Goal: Task Accomplishment & Management: Manage account settings

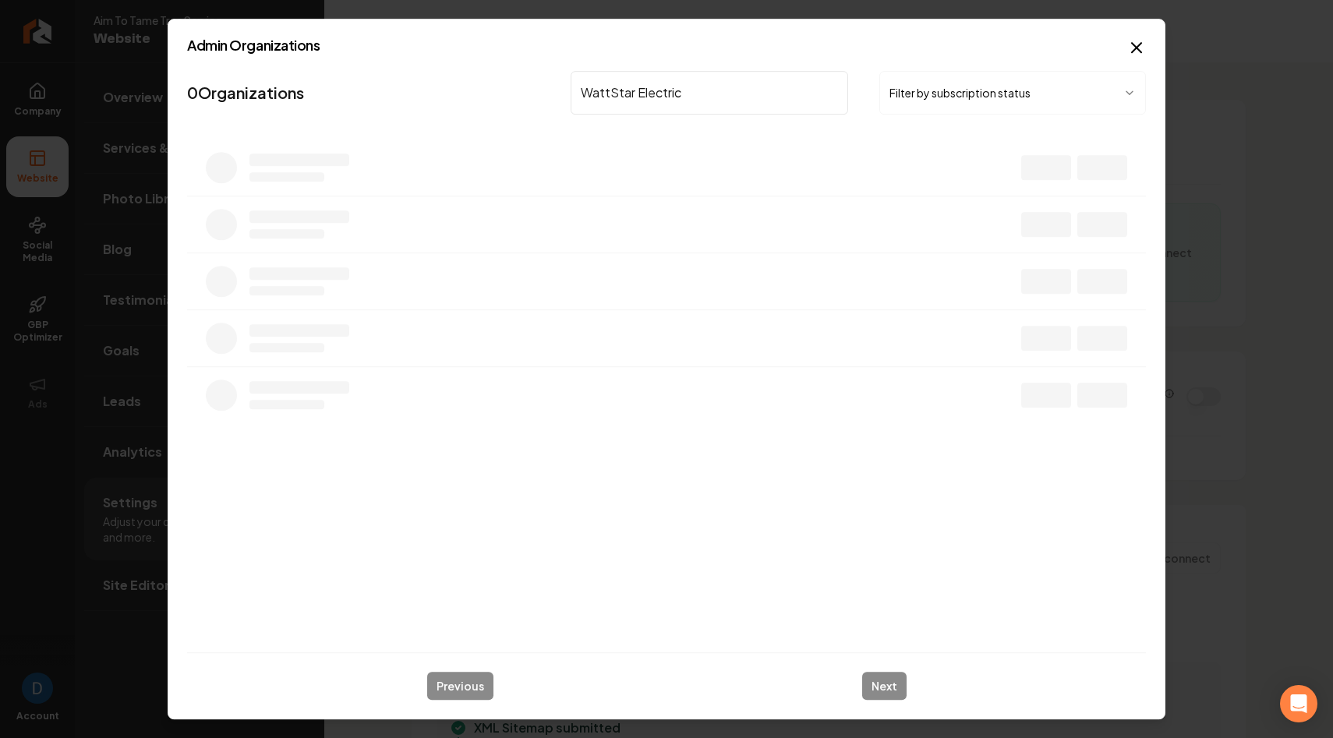
scroll to position [98, 0]
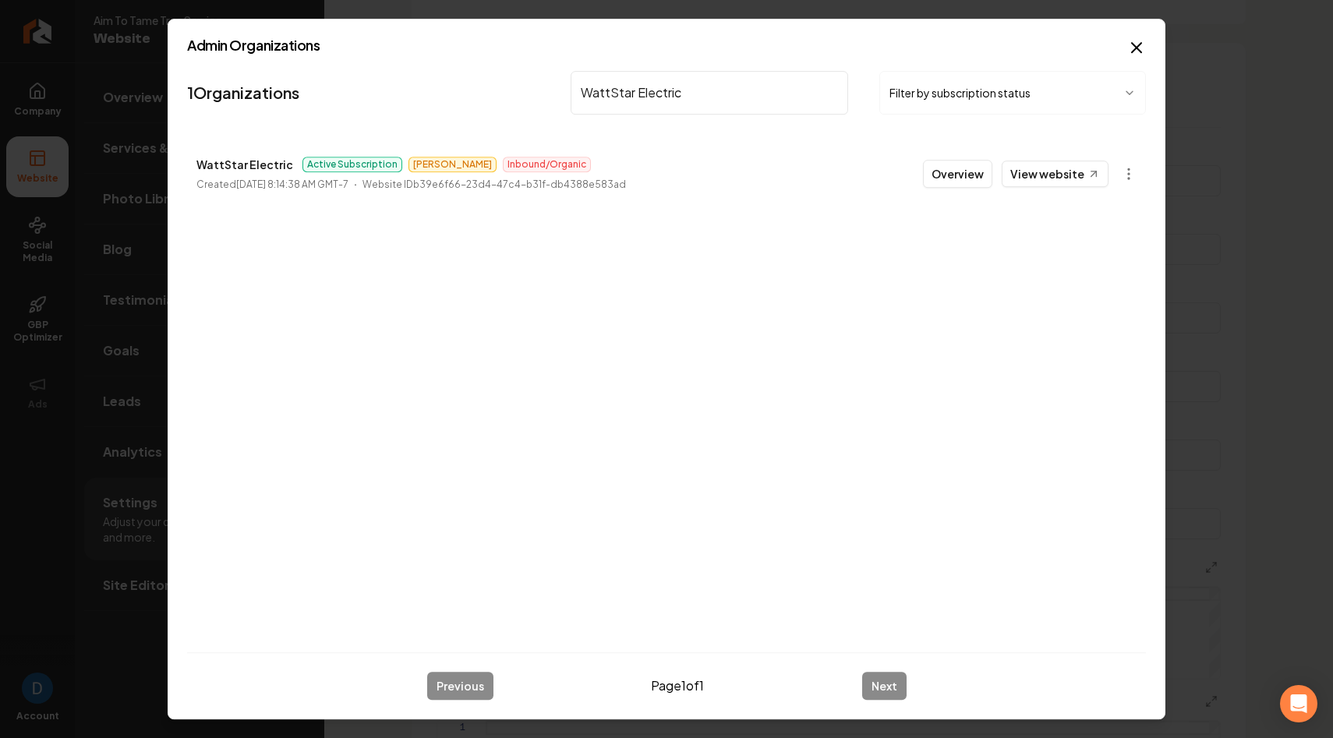
click at [239, 177] on p "Created [DATE] 8:14:38 AM GMT-7" at bounding box center [272, 185] width 152 height 16
click at [246, 165] on p "WattStar Electric" at bounding box center [244, 164] width 97 height 19
copy p "WattStar Electric"
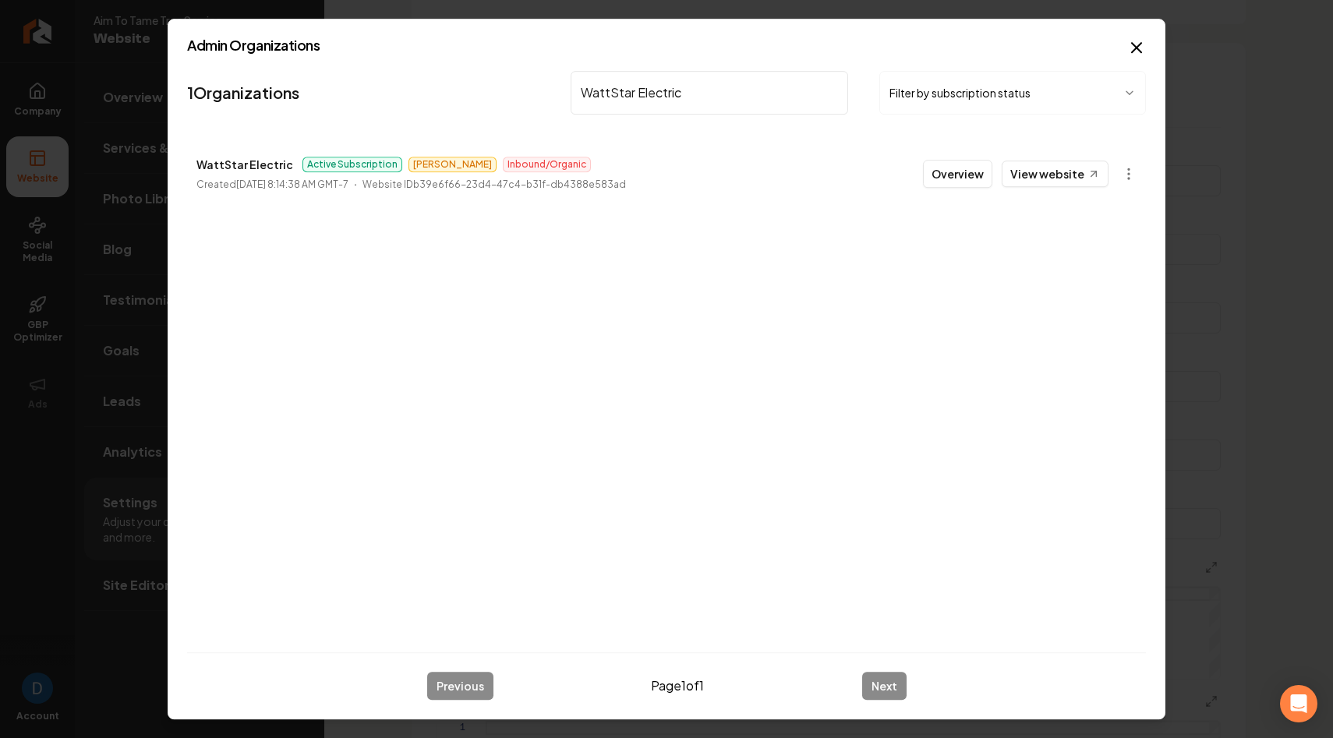
click at [658, 93] on input "WattStar Electric" at bounding box center [710, 93] width 278 height 44
click at [238, 168] on p "Groove and Shine Cleaners" at bounding box center [269, 164] width 146 height 19
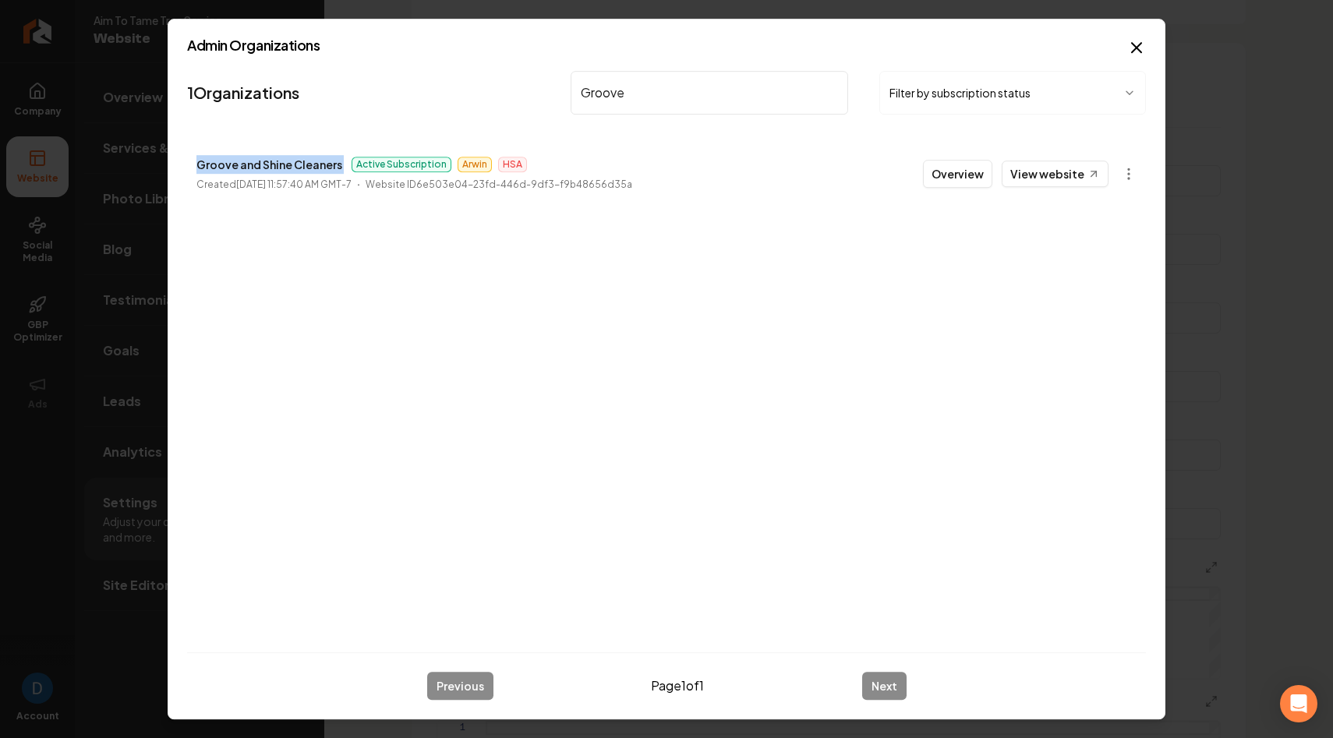
click at [238, 168] on p "Groove and Shine Cleaners" at bounding box center [269, 164] width 146 height 19
copy p "Groove and Shine Cleaners"
click at [627, 96] on input "Groove" at bounding box center [710, 93] width 278 height 44
type input "Kingdom contracting"
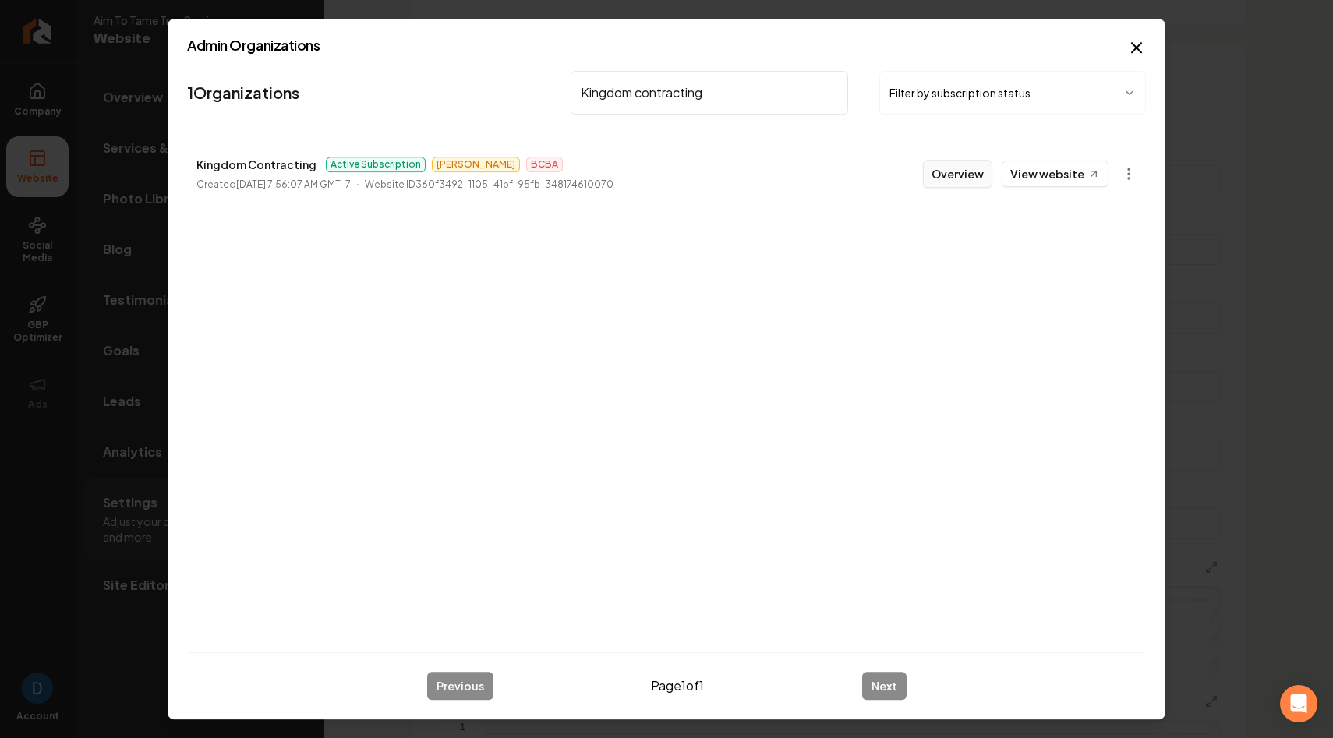
click at [982, 175] on button "Overview" at bounding box center [957, 174] width 69 height 28
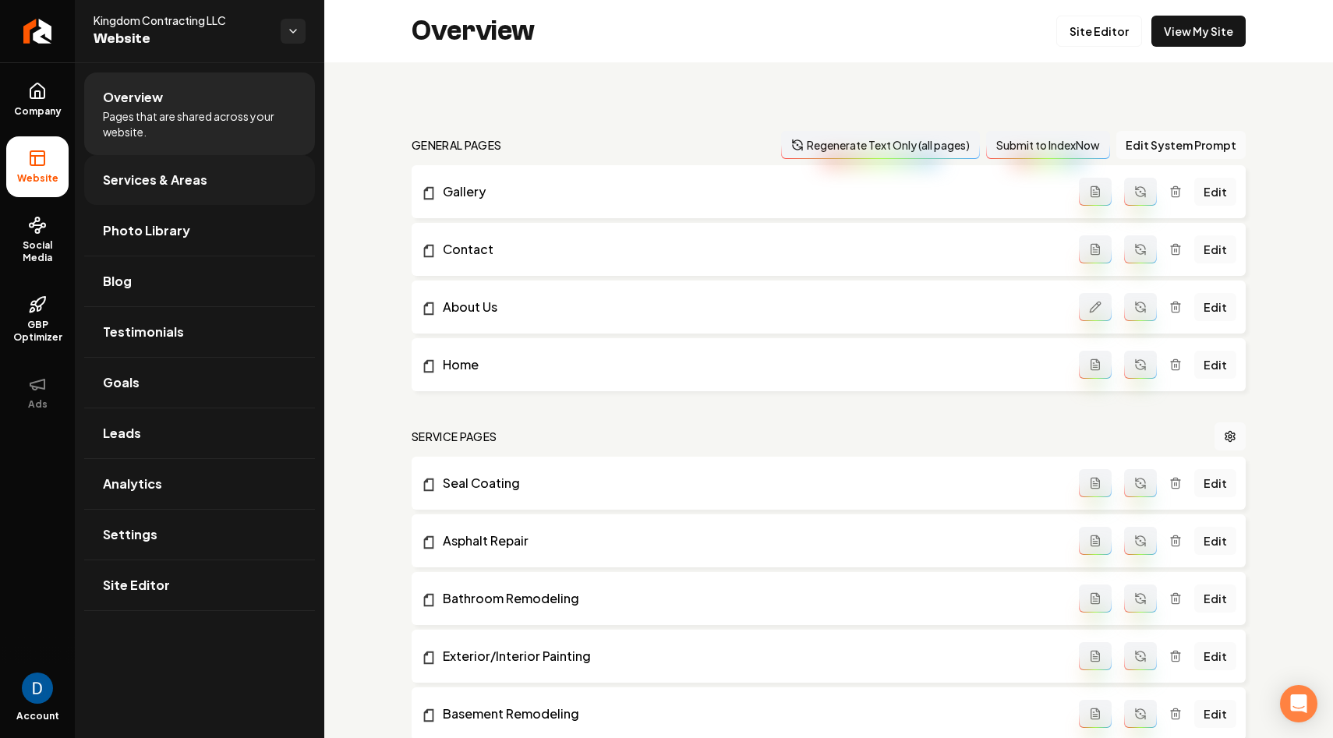
click at [168, 194] on link "Services & Areas" at bounding box center [199, 180] width 231 height 50
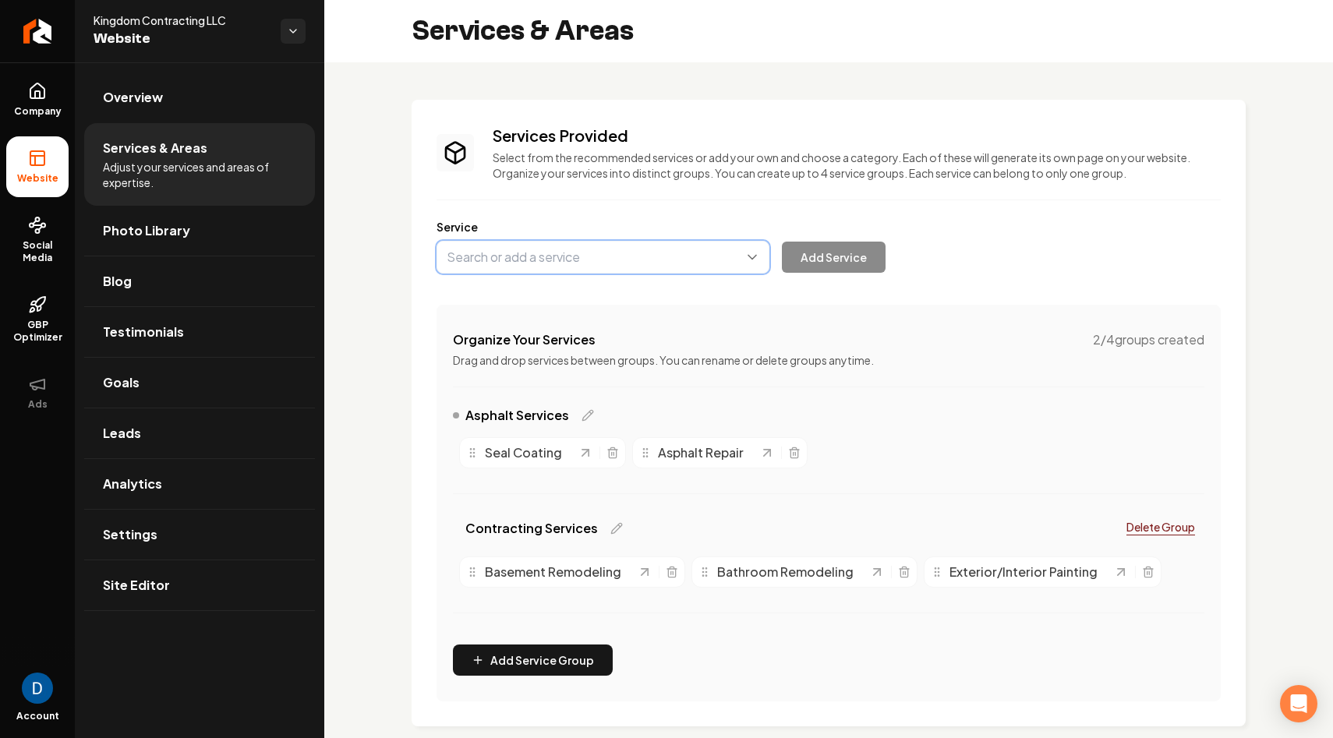
click at [506, 251] on button "Main content area" at bounding box center [603, 257] width 333 height 33
paste input "Commercial Parking Lot Maintenance""
type input "Commercial Parking Lot Maintenance"
click at [845, 250] on button "Add Service" at bounding box center [834, 257] width 104 height 31
click at [119, 94] on span "Overview" at bounding box center [133, 97] width 60 height 19
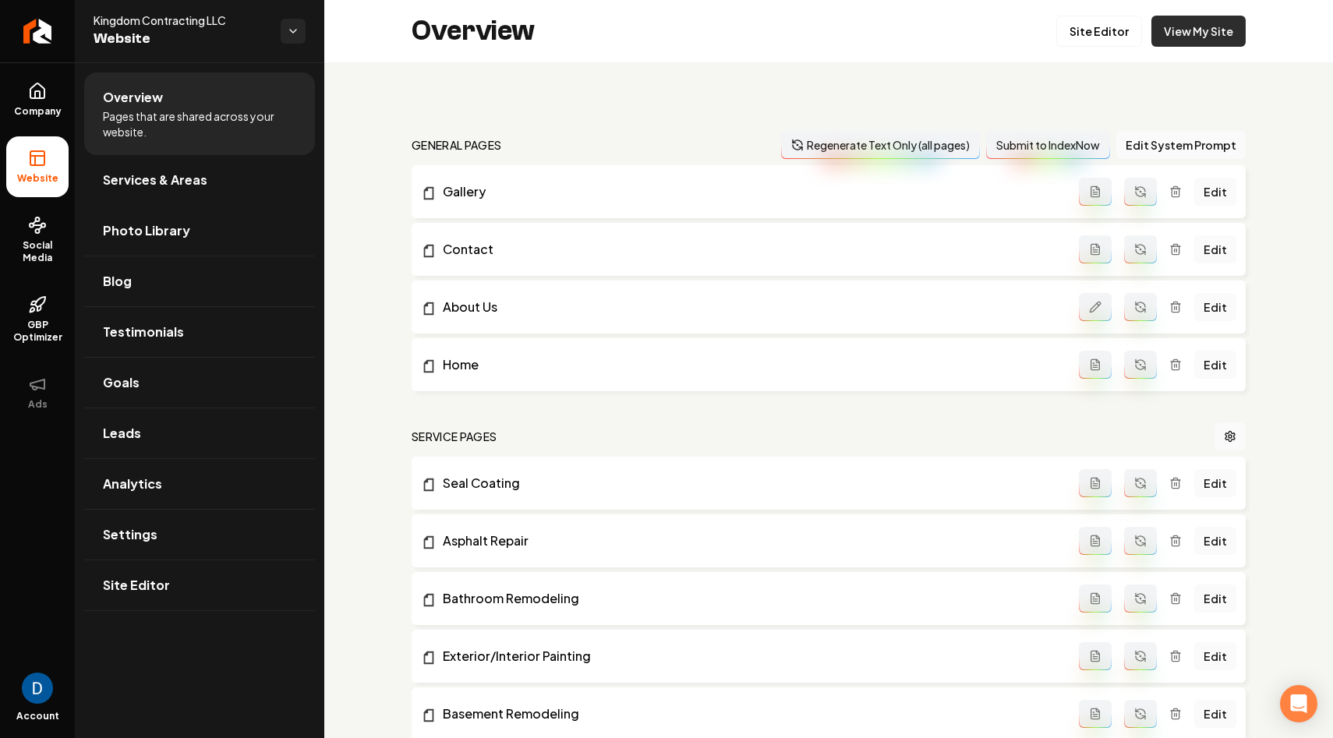
click at [1205, 31] on link "View My Site" at bounding box center [1199, 31] width 94 height 31
click at [1096, 30] on link "Site Editor" at bounding box center [1100, 31] width 86 height 31
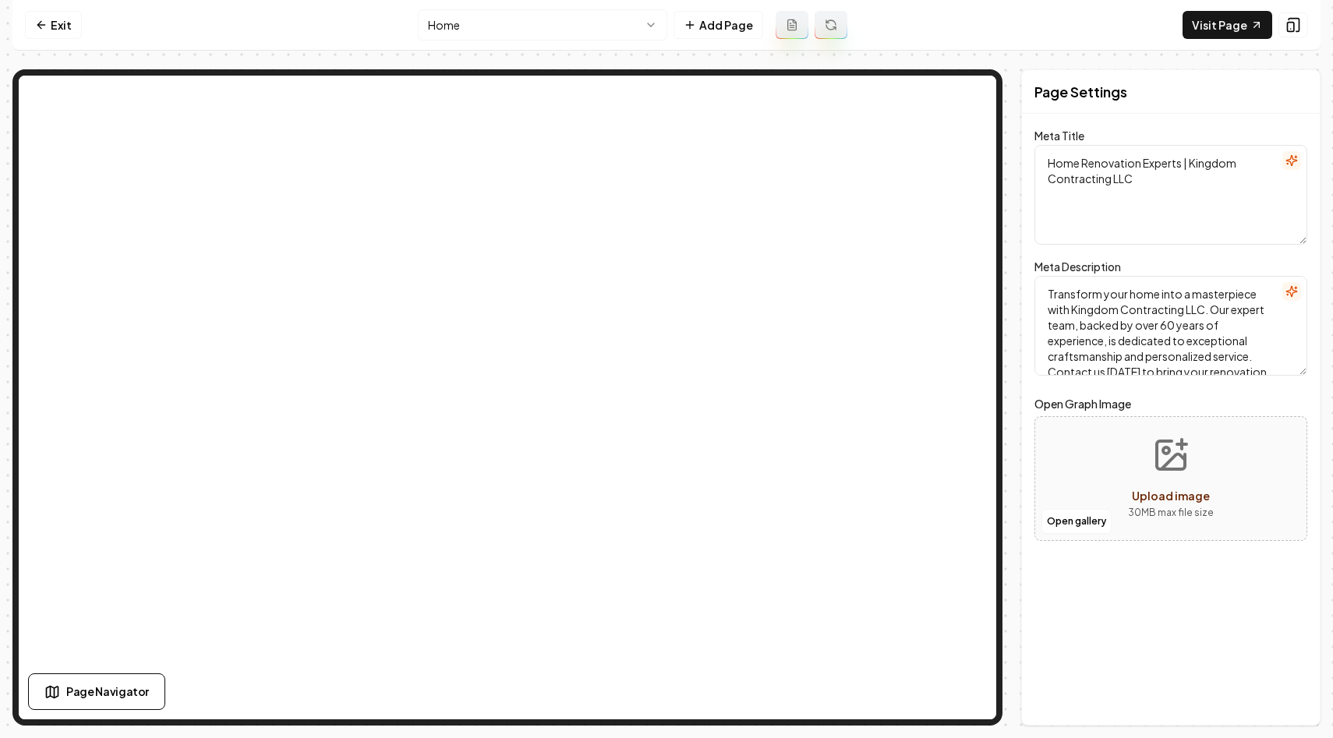
click at [488, 31] on html "Computer Required This feature is only available on a computer. Please switch t…" at bounding box center [666, 369] width 1333 height 738
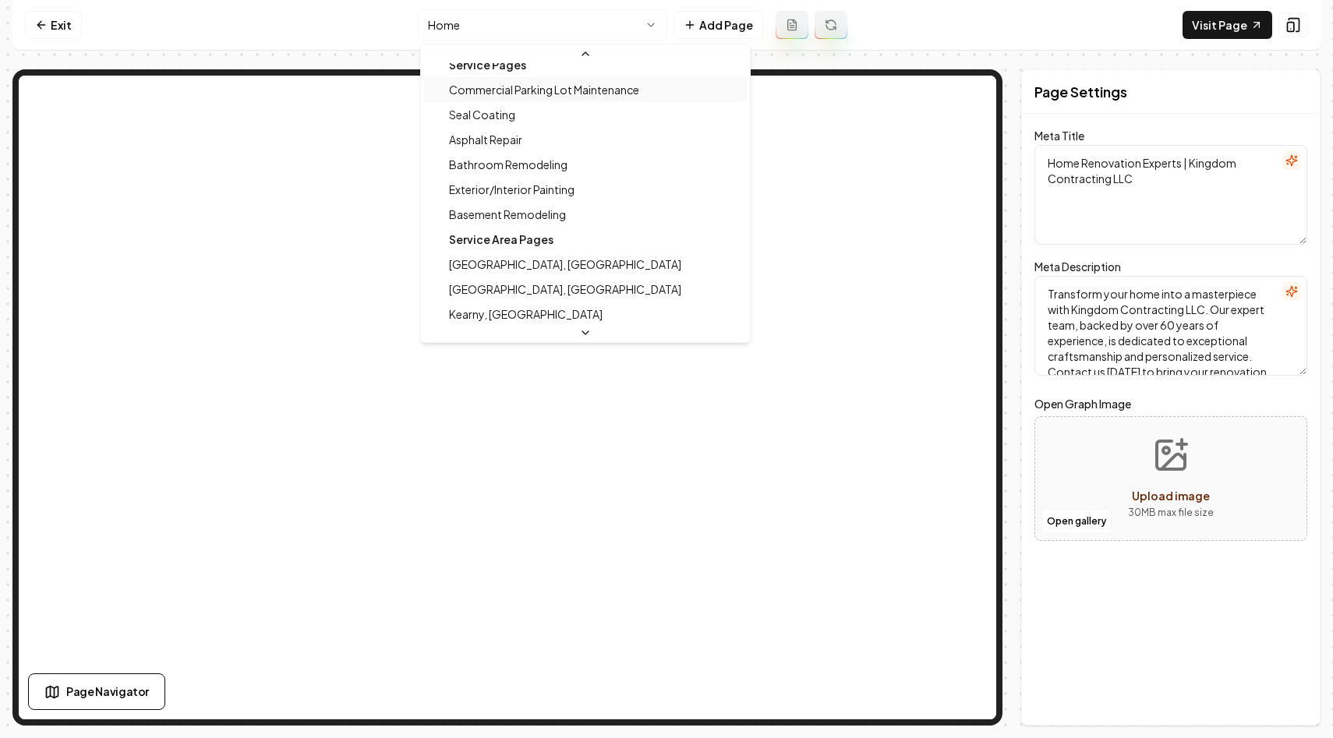
scroll to position [90, 0]
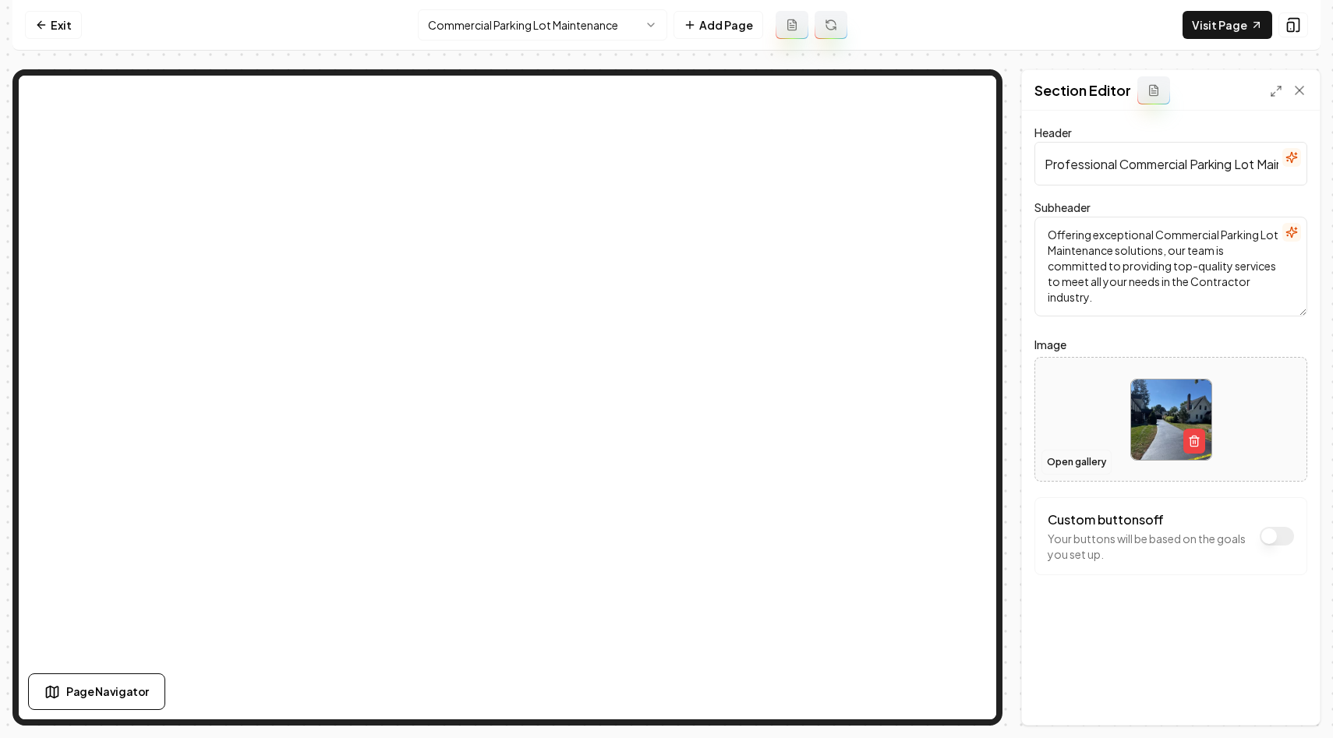
click at [1064, 455] on button "Open gallery" at bounding box center [1077, 462] width 70 height 25
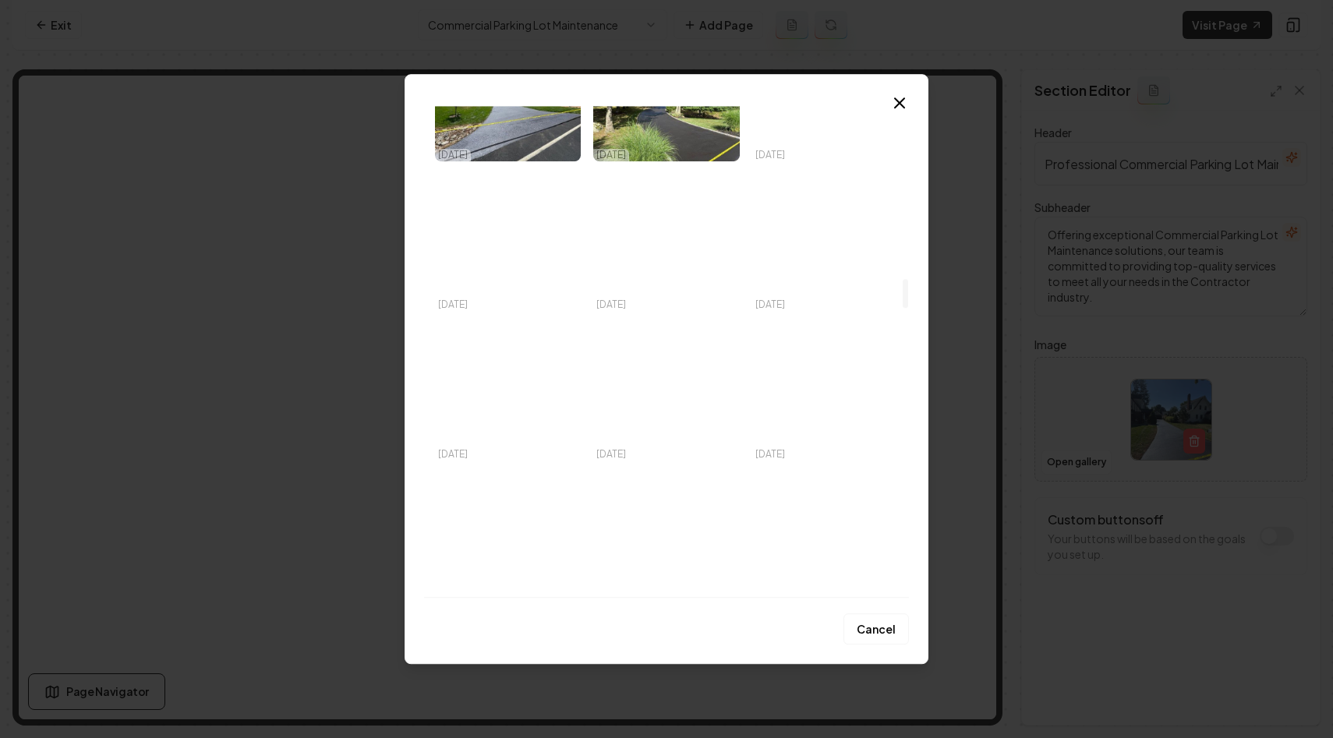
scroll to position [2869, 0]
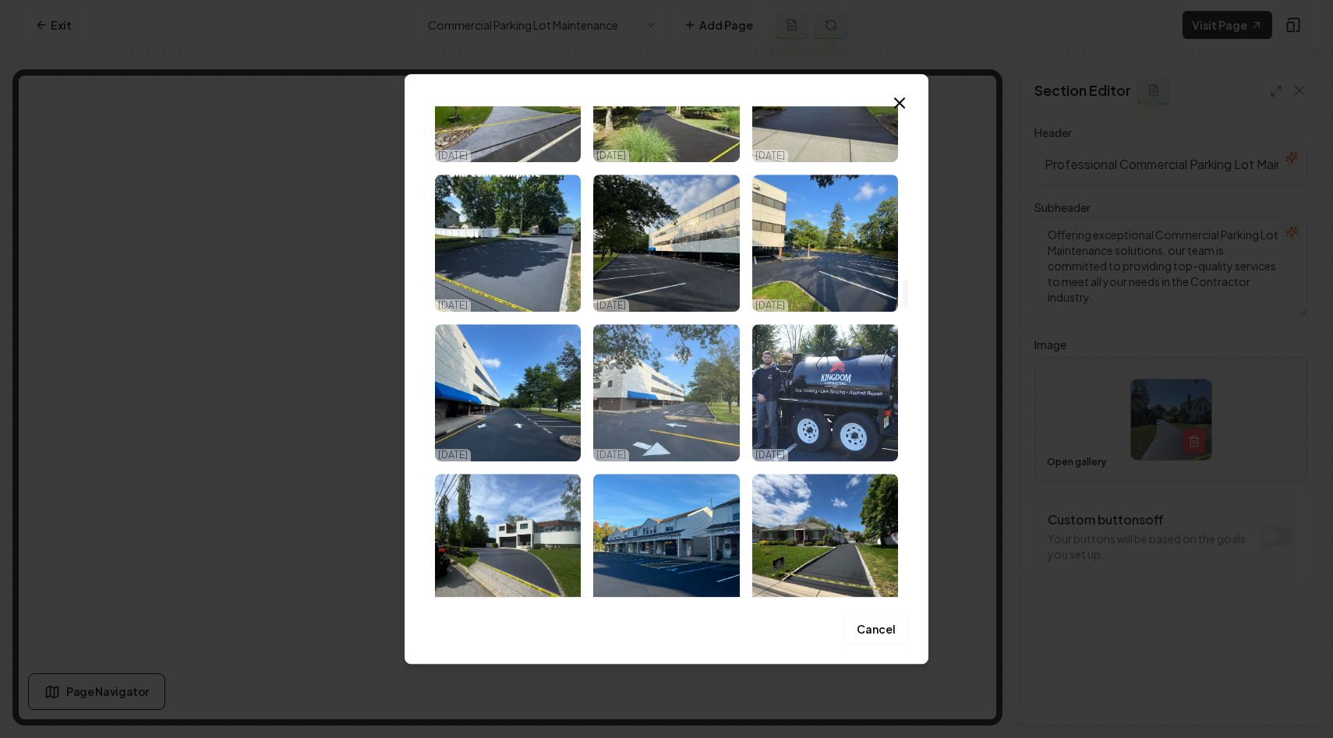
click at [660, 395] on img "Select image image_687548915c7cd75eb8098780.jpeg" at bounding box center [666, 392] width 146 height 137
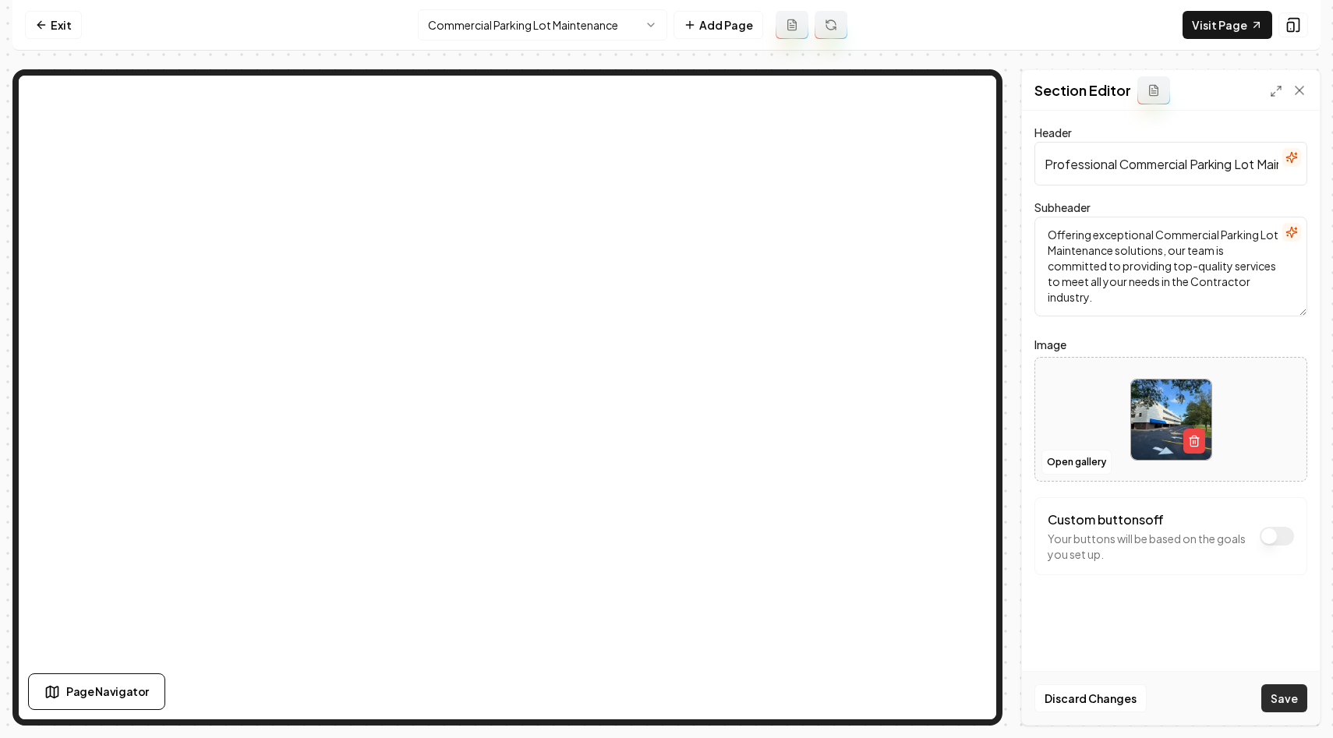
click at [1290, 697] on button "Save" at bounding box center [1285, 699] width 46 height 28
click at [529, 27] on html "Computer Required This feature is only available on a computer. Please switch t…" at bounding box center [666, 369] width 1333 height 738
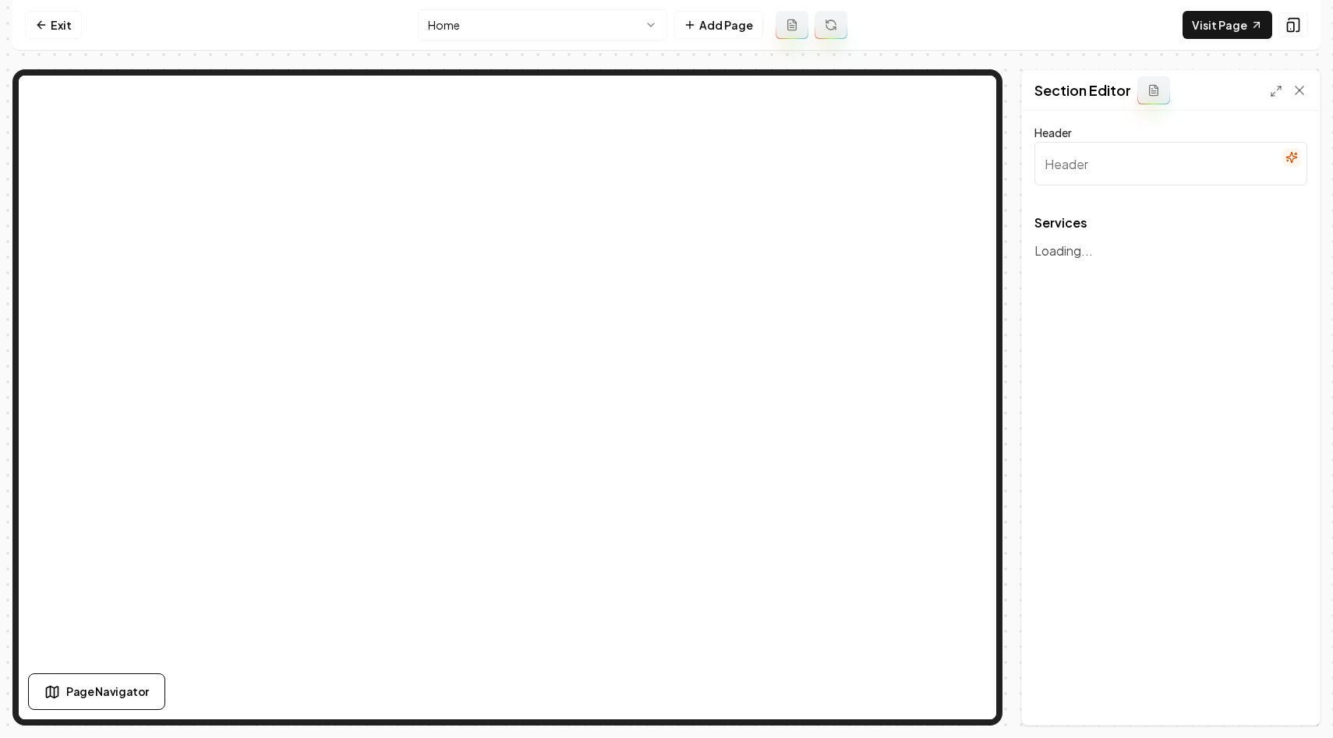
type input "Transformative Home Solutions"
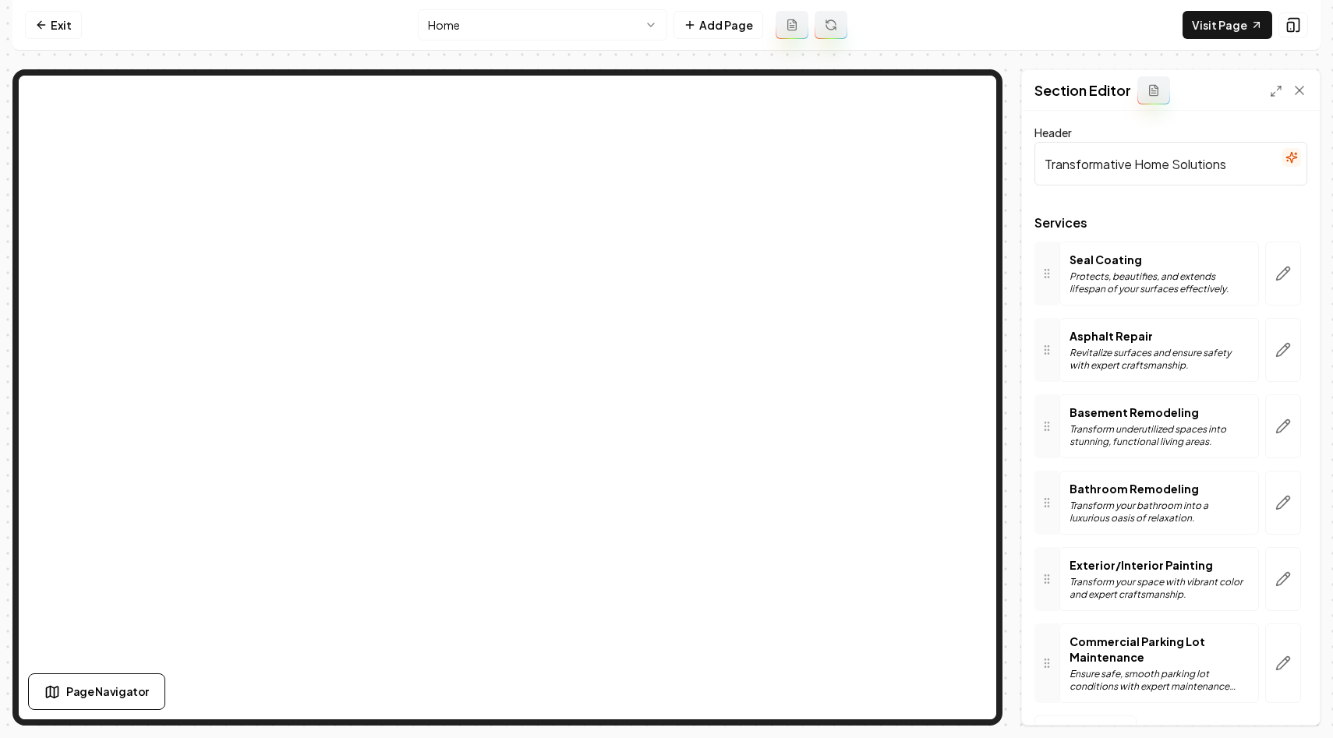
scroll to position [50, 0]
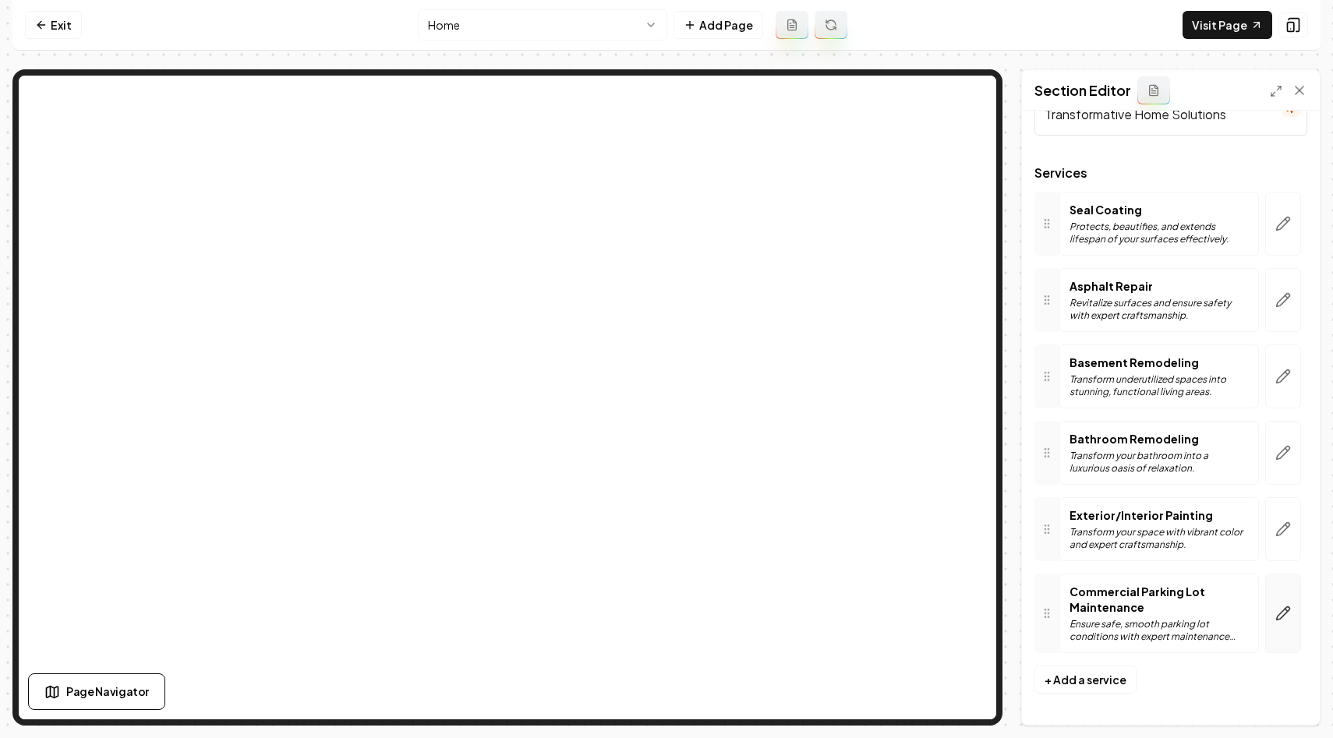
click at [1284, 627] on button "button" at bounding box center [1284, 614] width 36 height 80
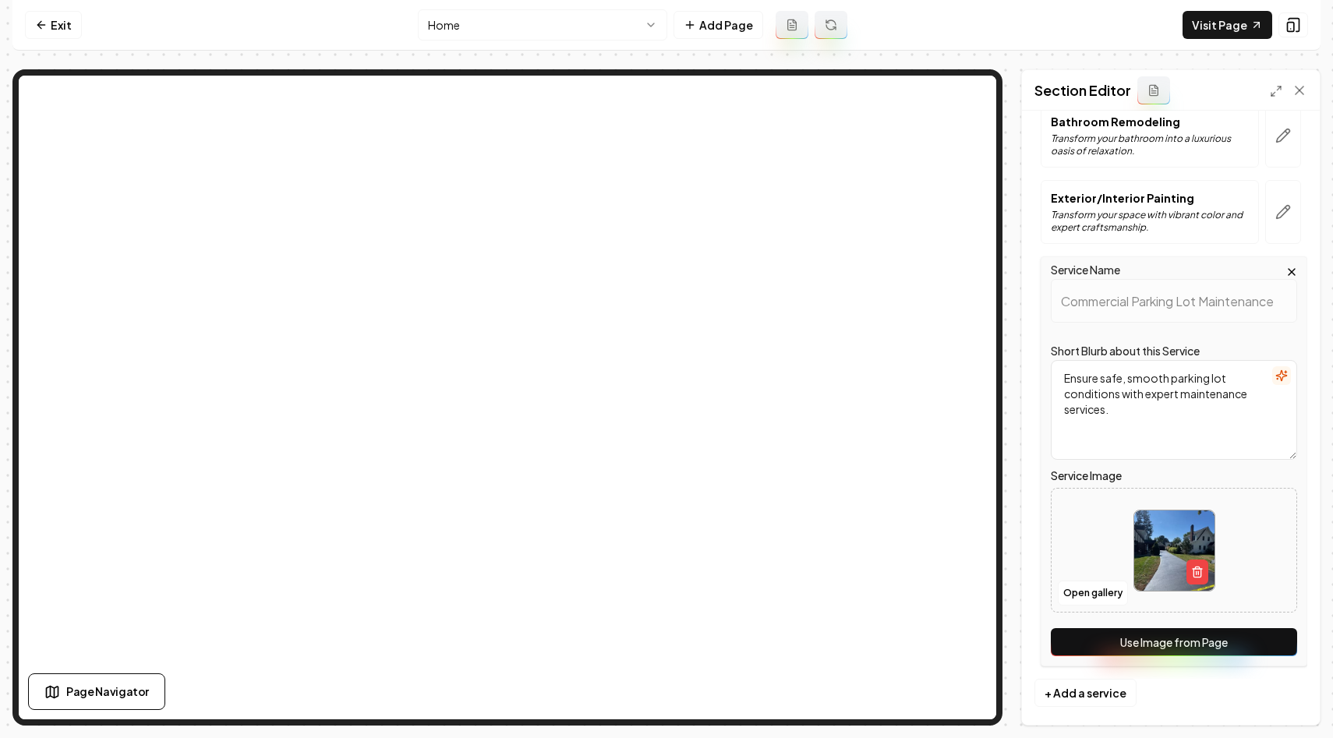
scroll to position [381, 0]
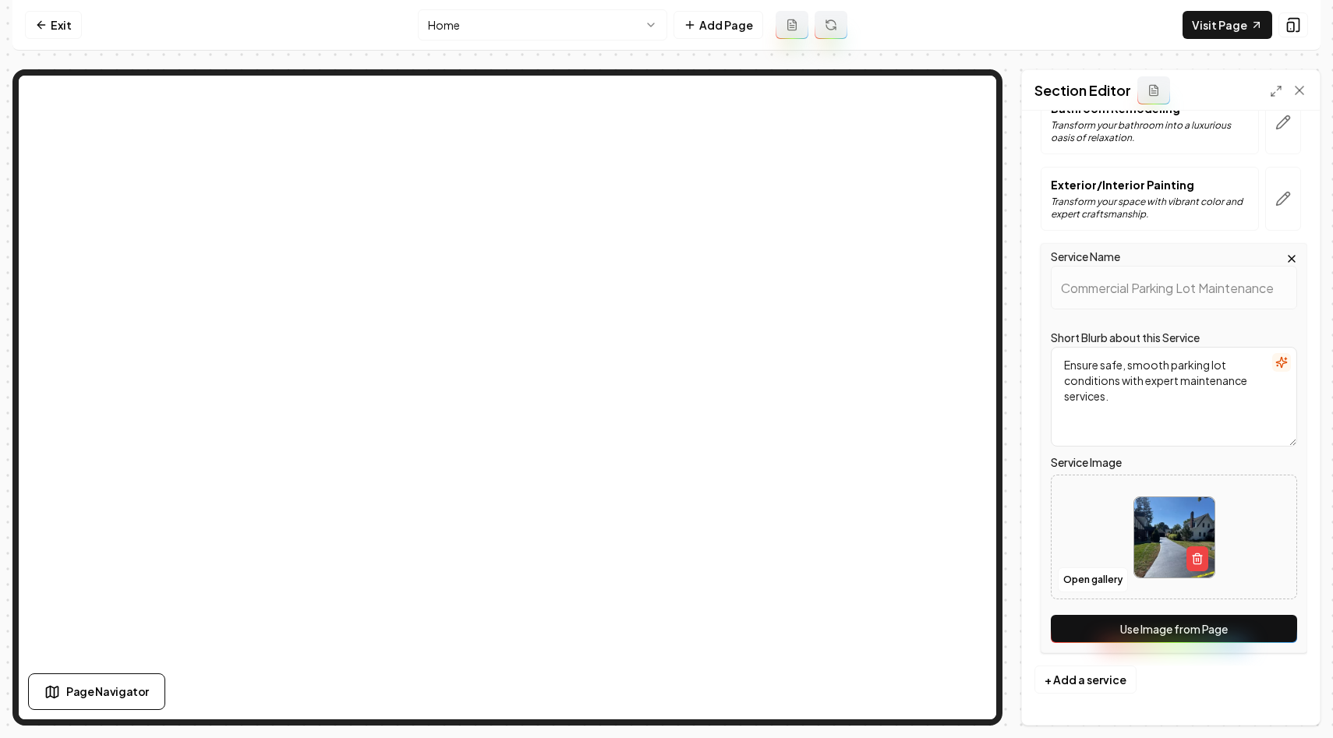
click at [1165, 618] on button "Use Image from Page" at bounding box center [1174, 629] width 246 height 28
click at [1290, 692] on button "Save" at bounding box center [1285, 699] width 46 height 28
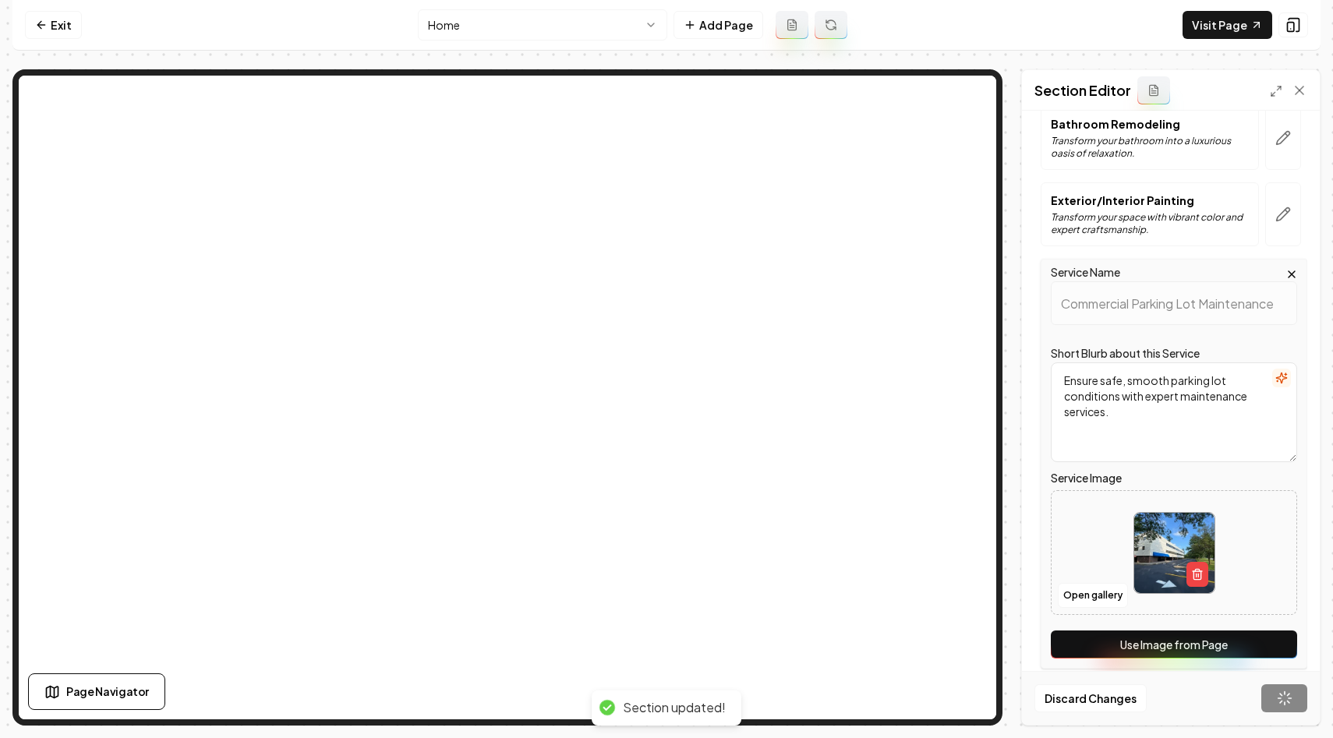
scroll to position [50, 0]
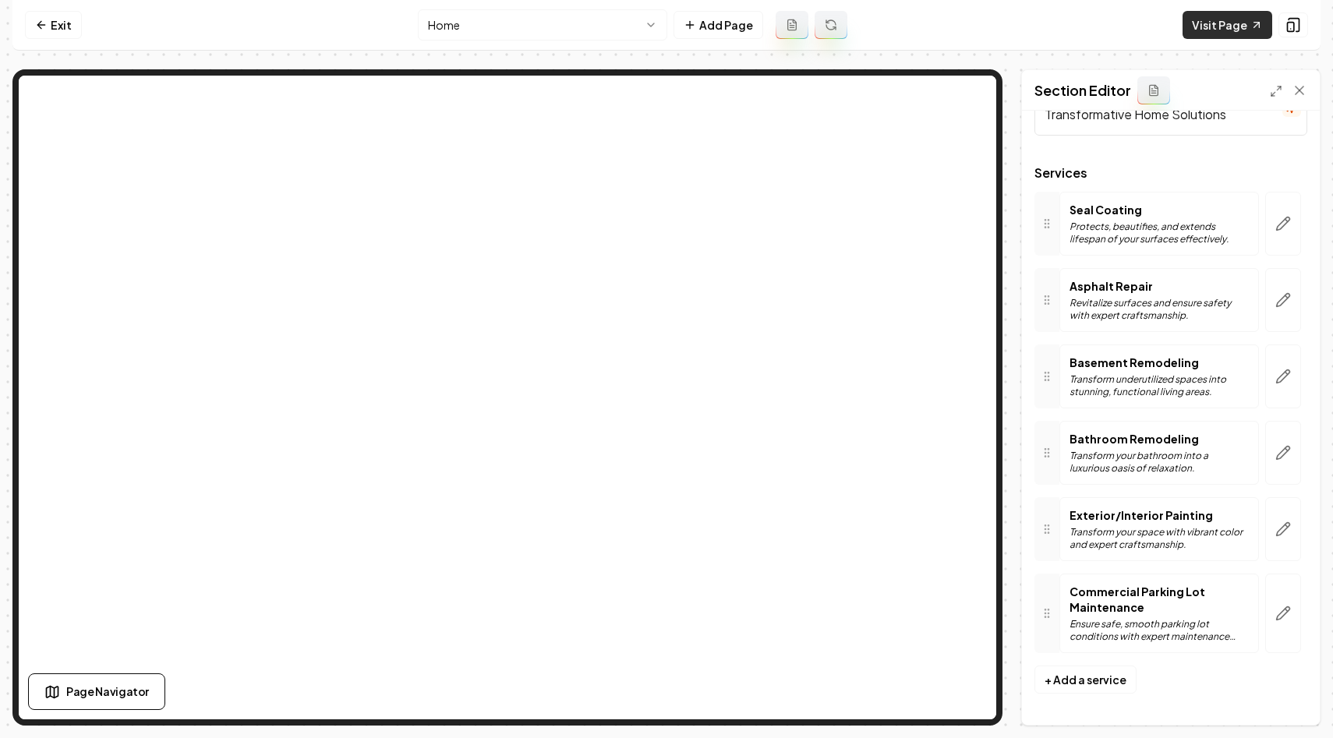
click at [1227, 23] on link "Visit Page" at bounding box center [1228, 25] width 90 height 28
click at [64, 16] on link "Exit" at bounding box center [53, 25] width 57 height 28
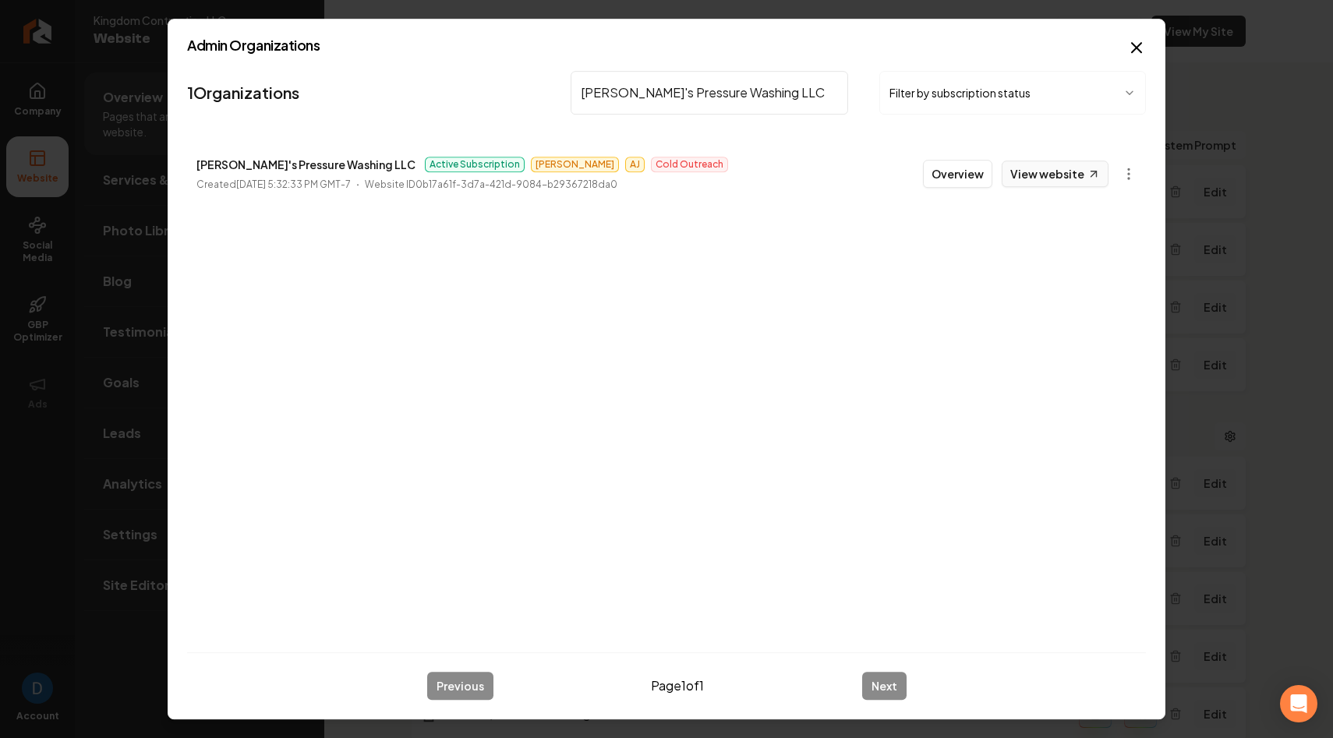
type input "Dave's Pressure Washing LLC"
click at [1032, 170] on link "View website" at bounding box center [1055, 174] width 107 height 27
click at [951, 175] on button "Overview" at bounding box center [957, 174] width 69 height 28
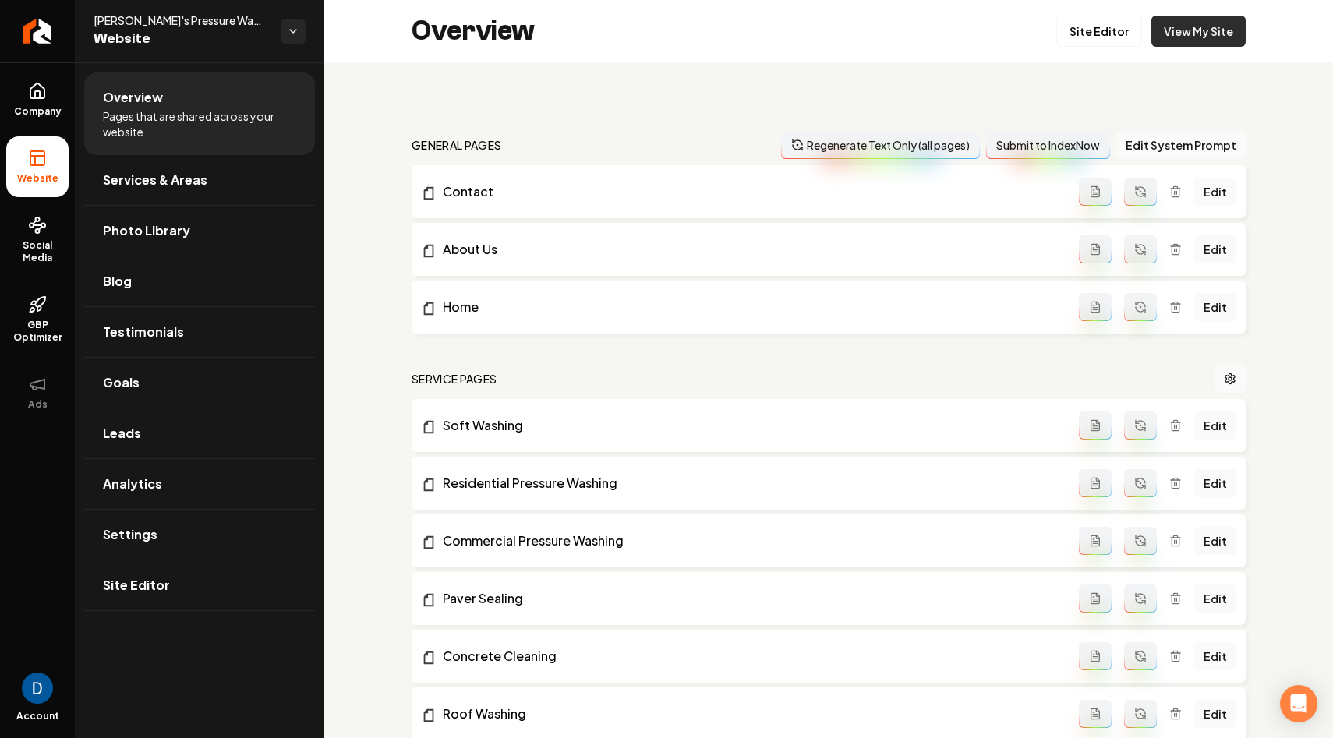
click at [1220, 20] on link "View My Site" at bounding box center [1199, 31] width 94 height 31
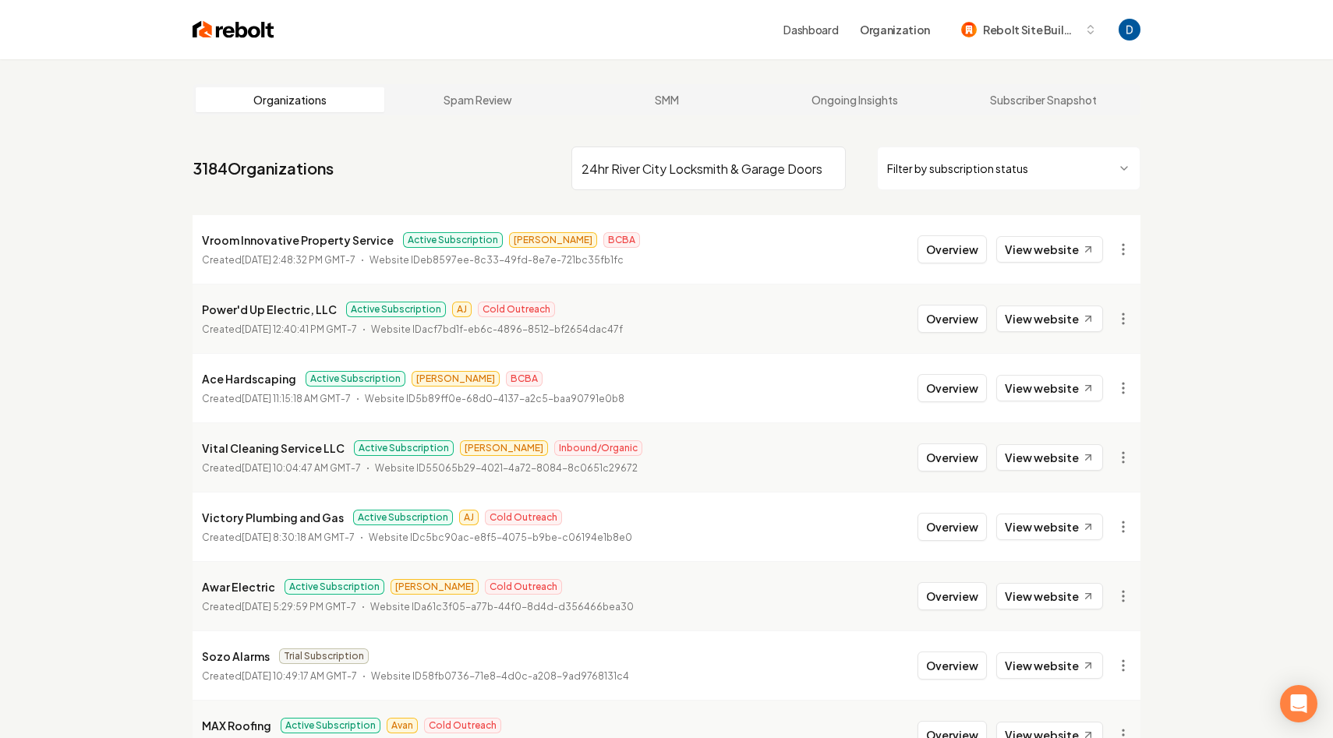
scroll to position [0, 3]
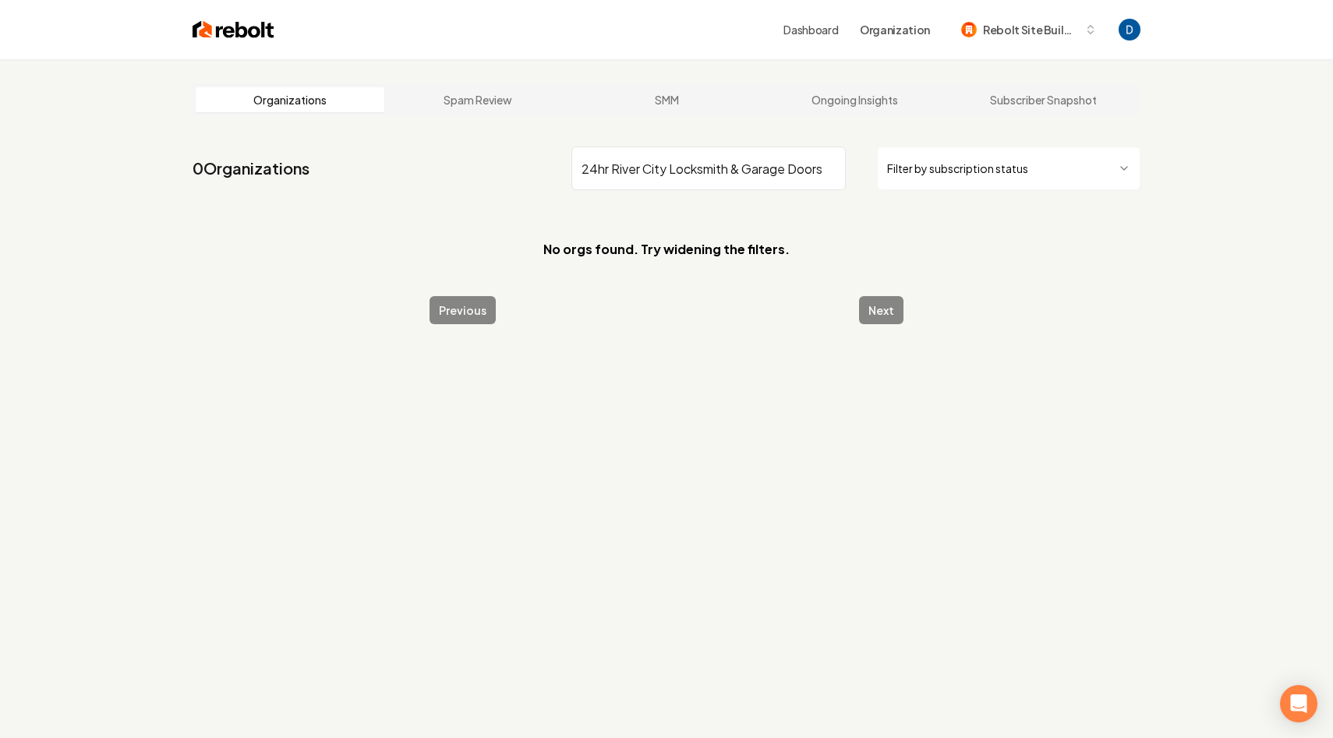
click at [659, 163] on input "24hr River City Locksmith & Garage Doors" at bounding box center [709, 169] width 274 height 44
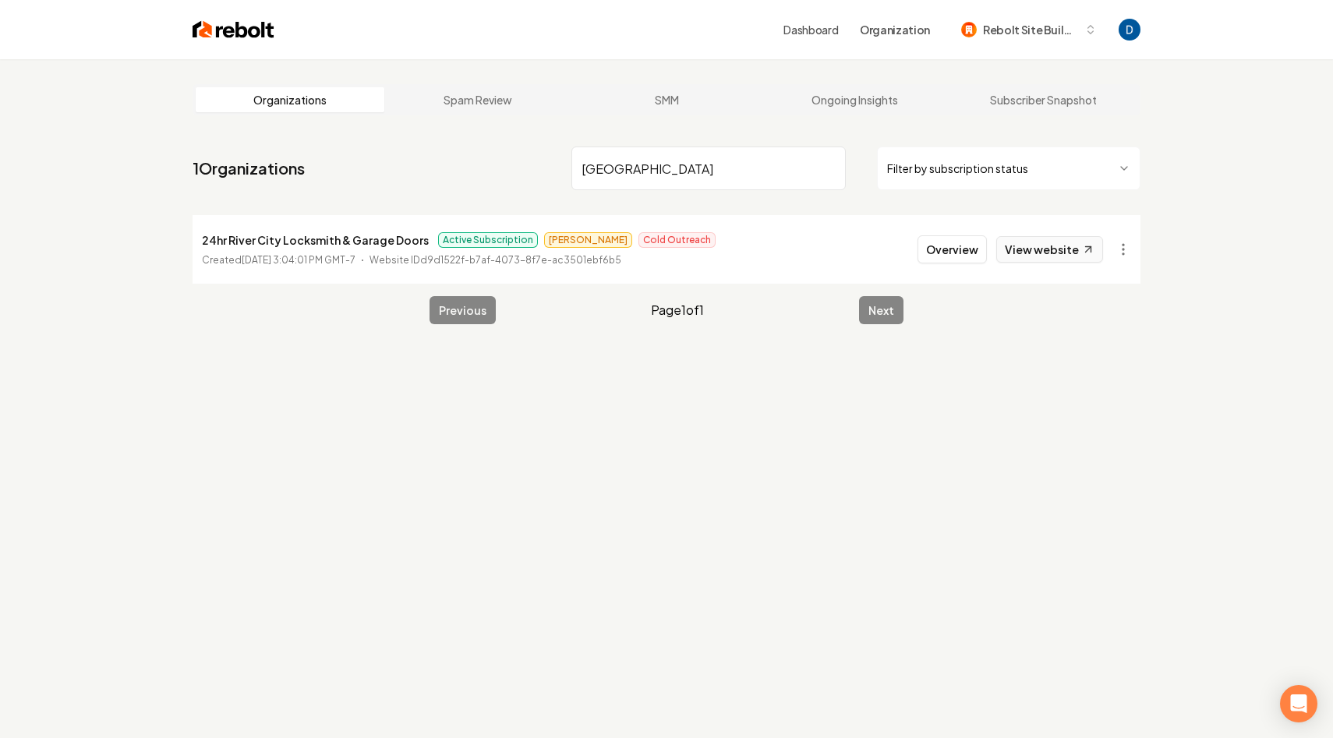
type input "[GEOGRAPHIC_DATA]"
click at [1053, 257] on link "View website" at bounding box center [1050, 249] width 107 height 27
click at [972, 250] on button "Overview" at bounding box center [952, 249] width 69 height 28
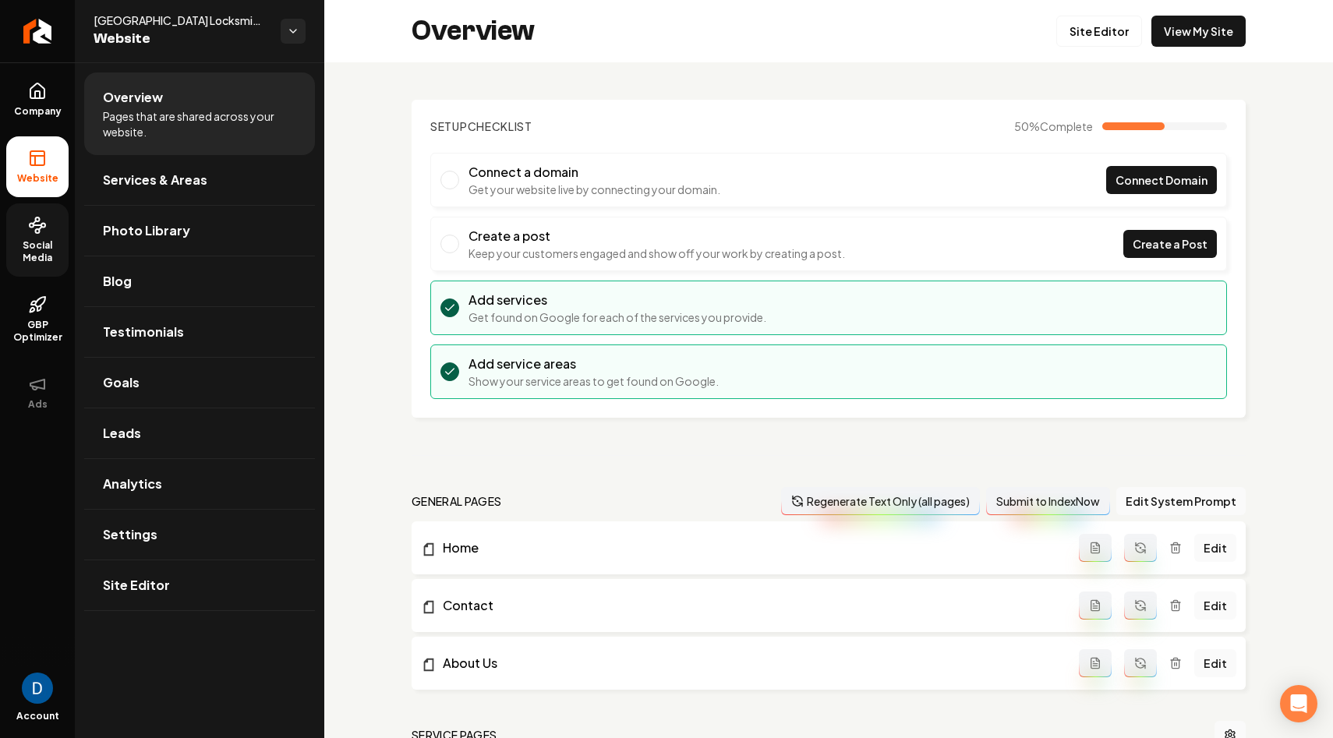
click at [28, 254] on span "Social Media" at bounding box center [37, 251] width 62 height 25
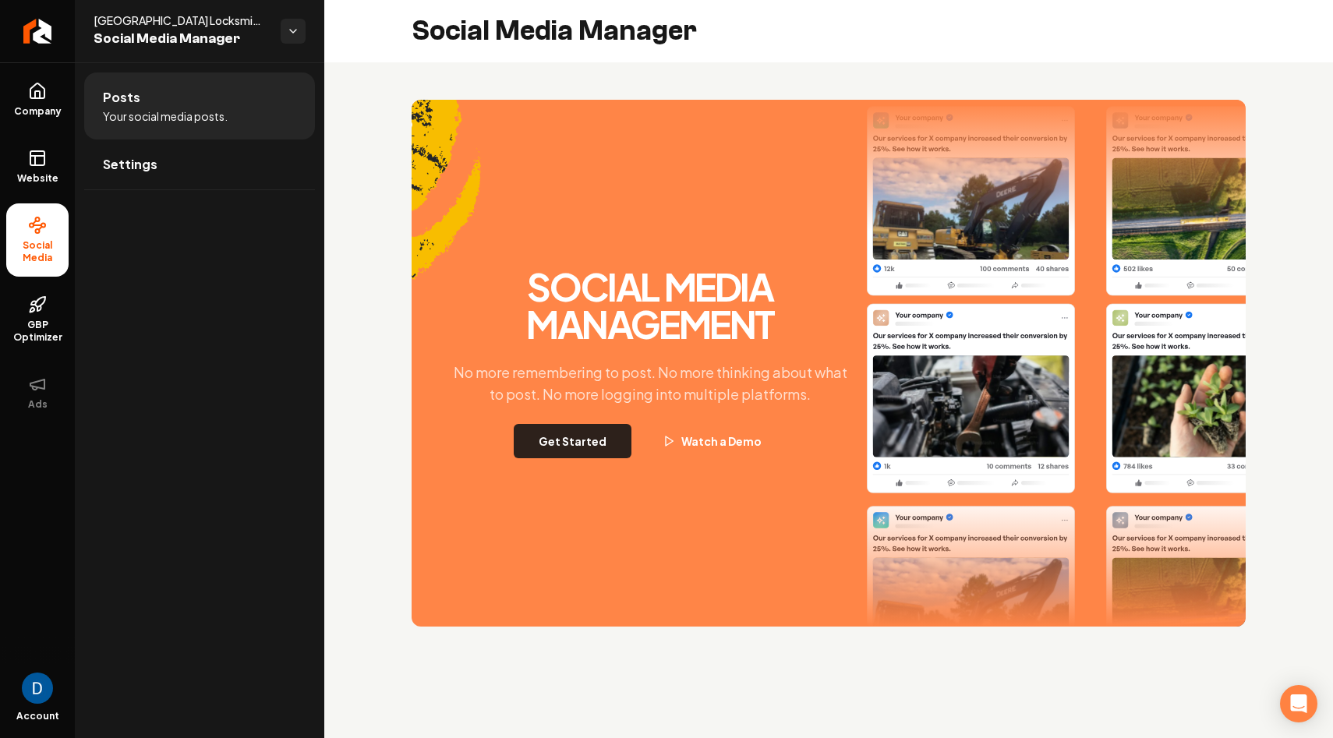
click at [583, 437] on button "Get Started" at bounding box center [573, 441] width 118 height 34
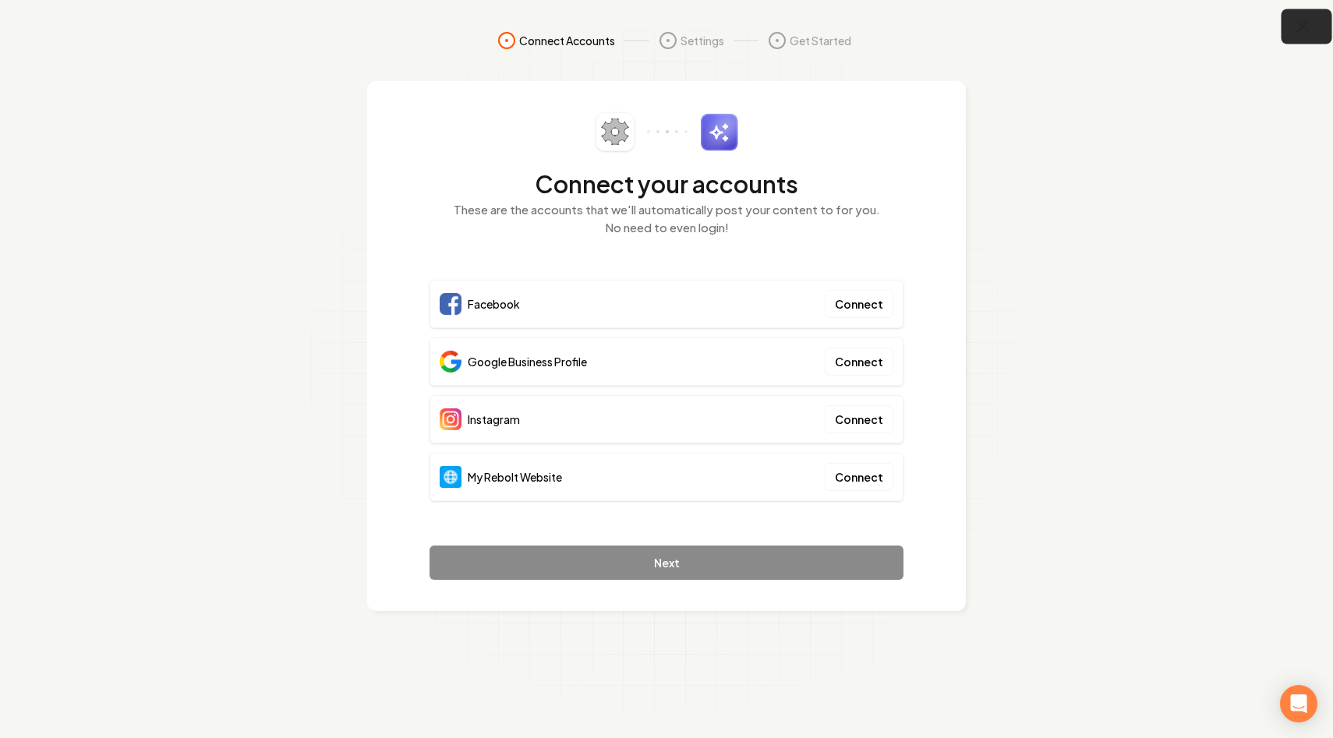
click at [1304, 34] on icon "button" at bounding box center [1303, 26] width 19 height 19
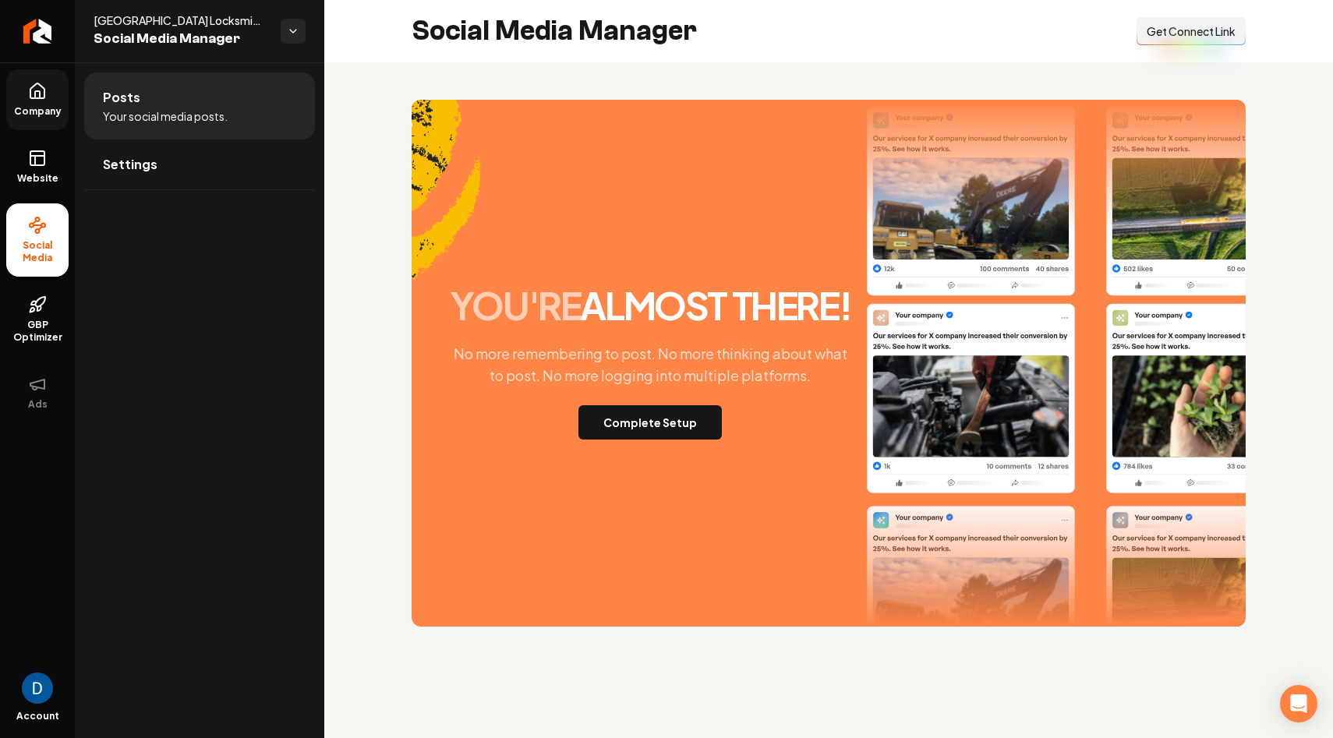
click at [29, 88] on icon at bounding box center [37, 91] width 19 height 19
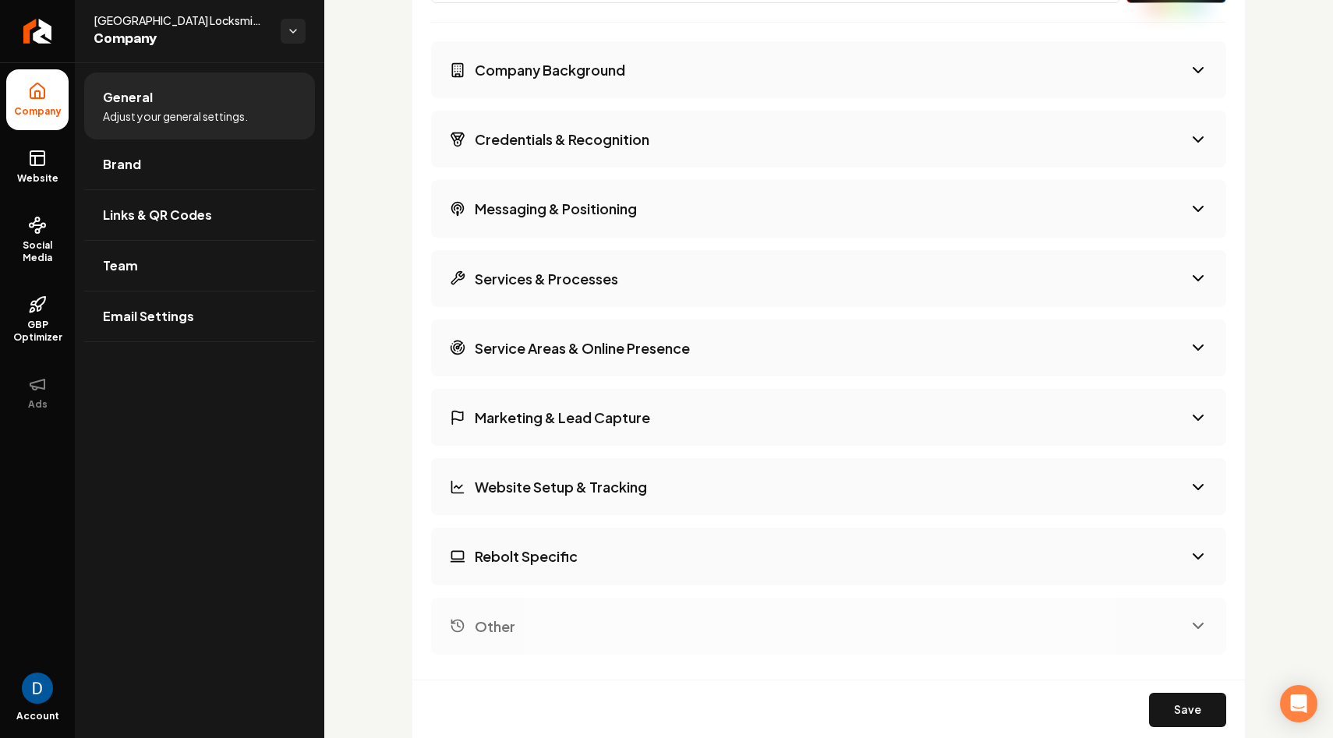
scroll to position [2662, 0]
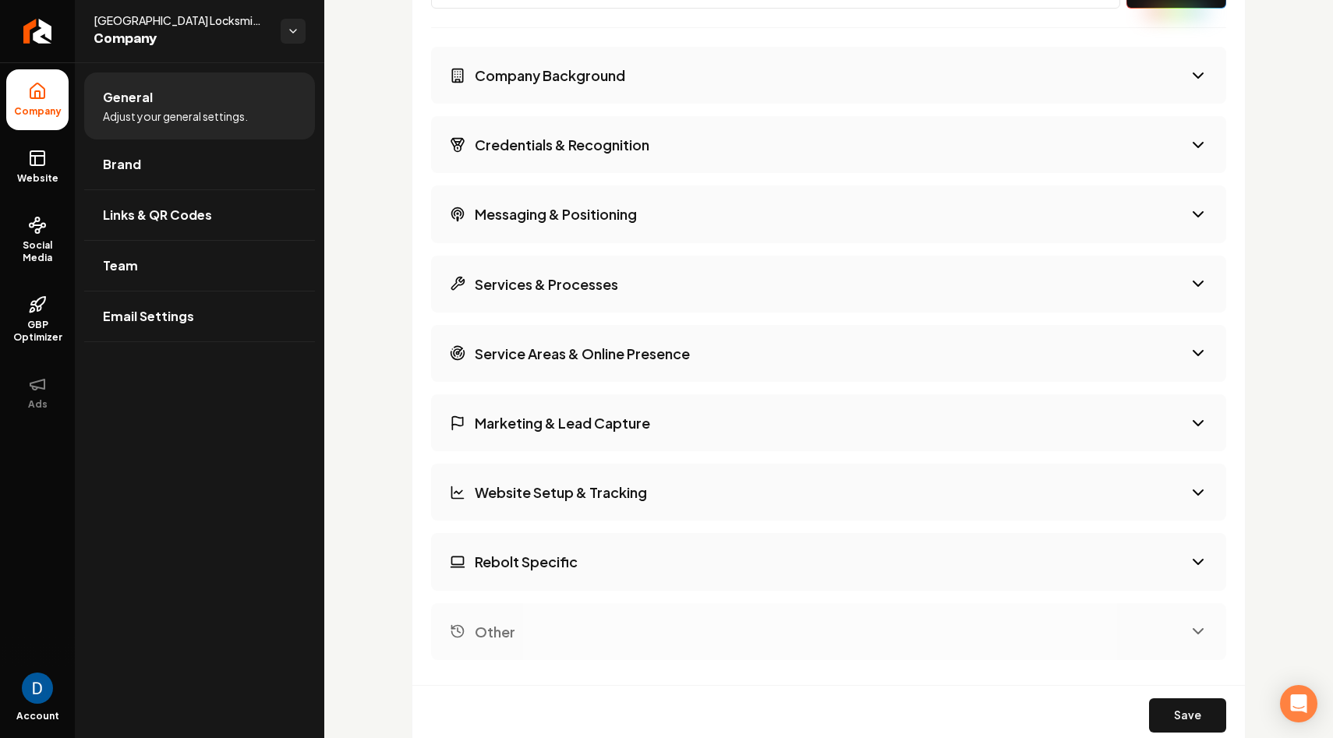
click at [669, 289] on button "Services & Processes" at bounding box center [828, 284] width 795 height 57
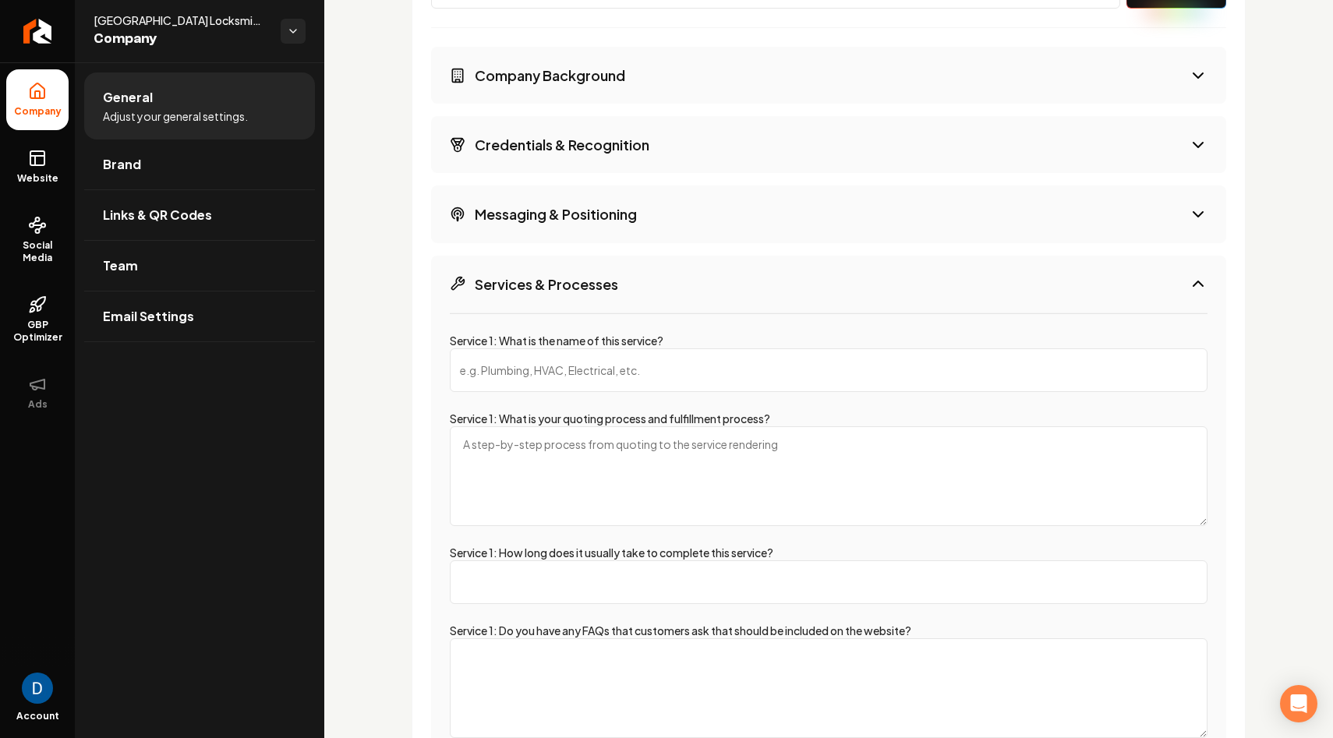
click at [669, 289] on button "Services & Processes" at bounding box center [828, 284] width 795 height 57
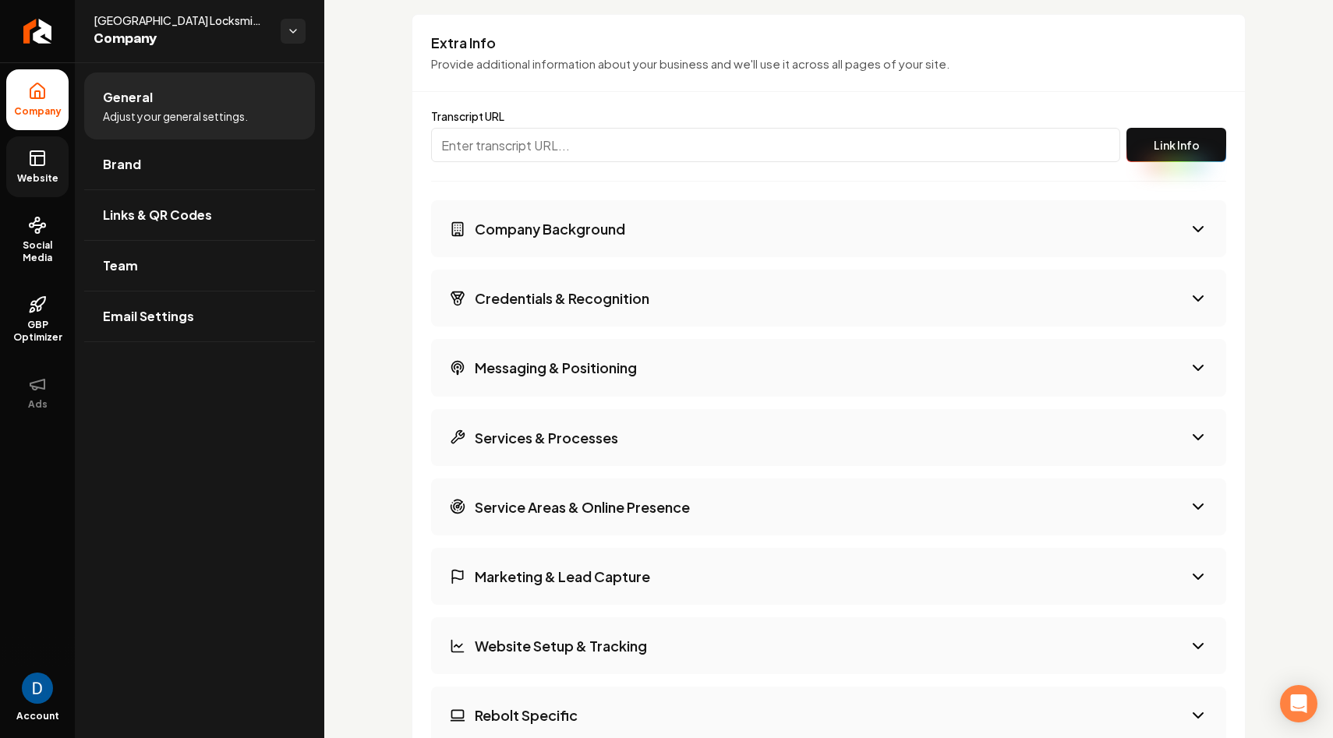
click at [16, 176] on span "Website" at bounding box center [38, 178] width 54 height 12
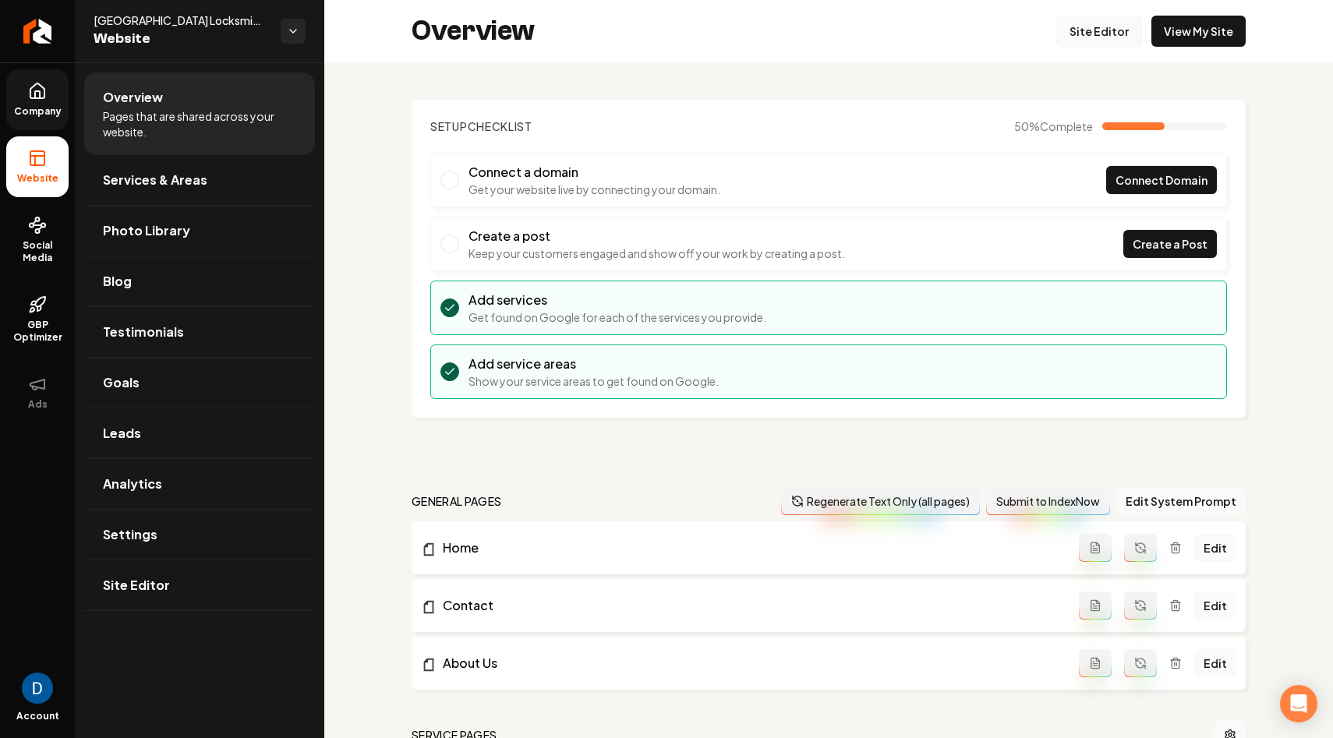
click at [1117, 28] on link "Site Editor" at bounding box center [1100, 31] width 86 height 31
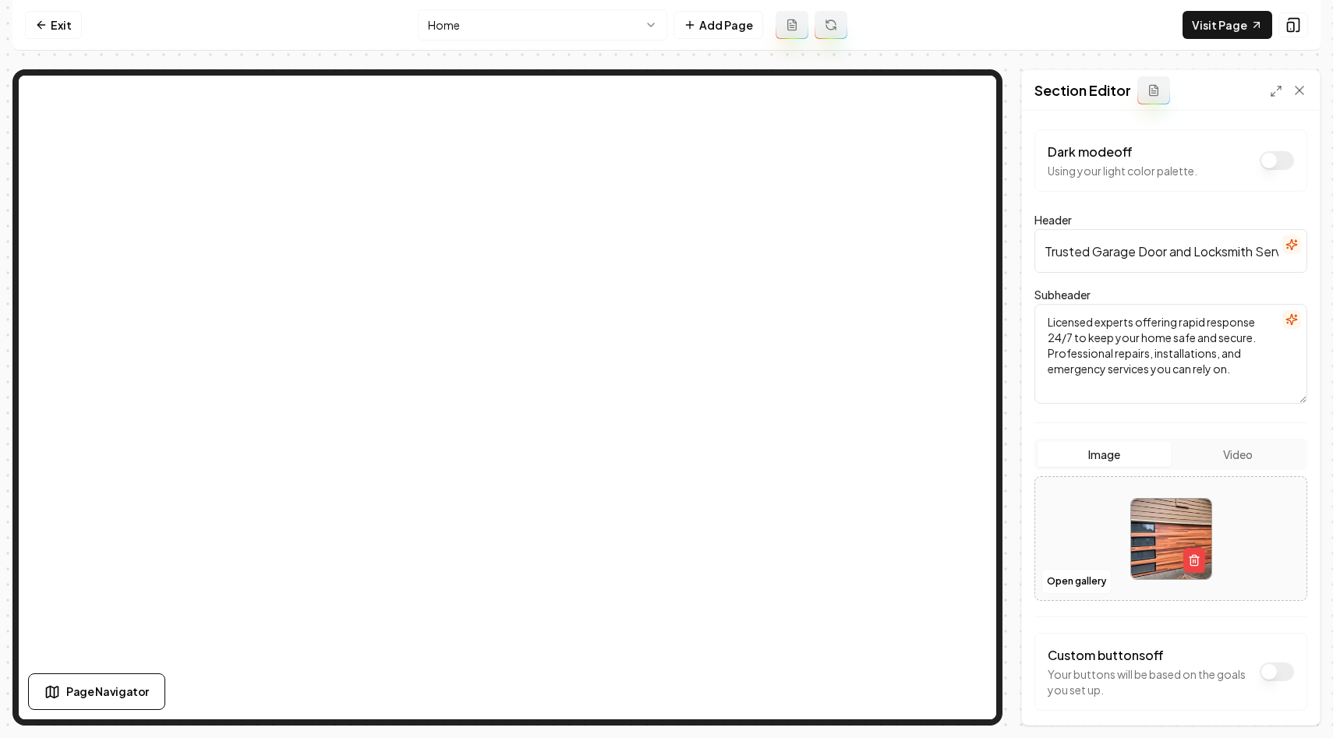
drag, startPoint x: 1072, startPoint y: 340, endPoint x: 1260, endPoint y: 321, distance: 188.8
click at [1260, 321] on textarea "Licensed experts offering rapid response 24/7 to keep your home safe and secure…" at bounding box center [1171, 354] width 273 height 100
type textarea "Licensed experts offering rapid response to keep your home safe and secure. Pro…"
click at [1283, 709] on button "Save" at bounding box center [1285, 699] width 46 height 28
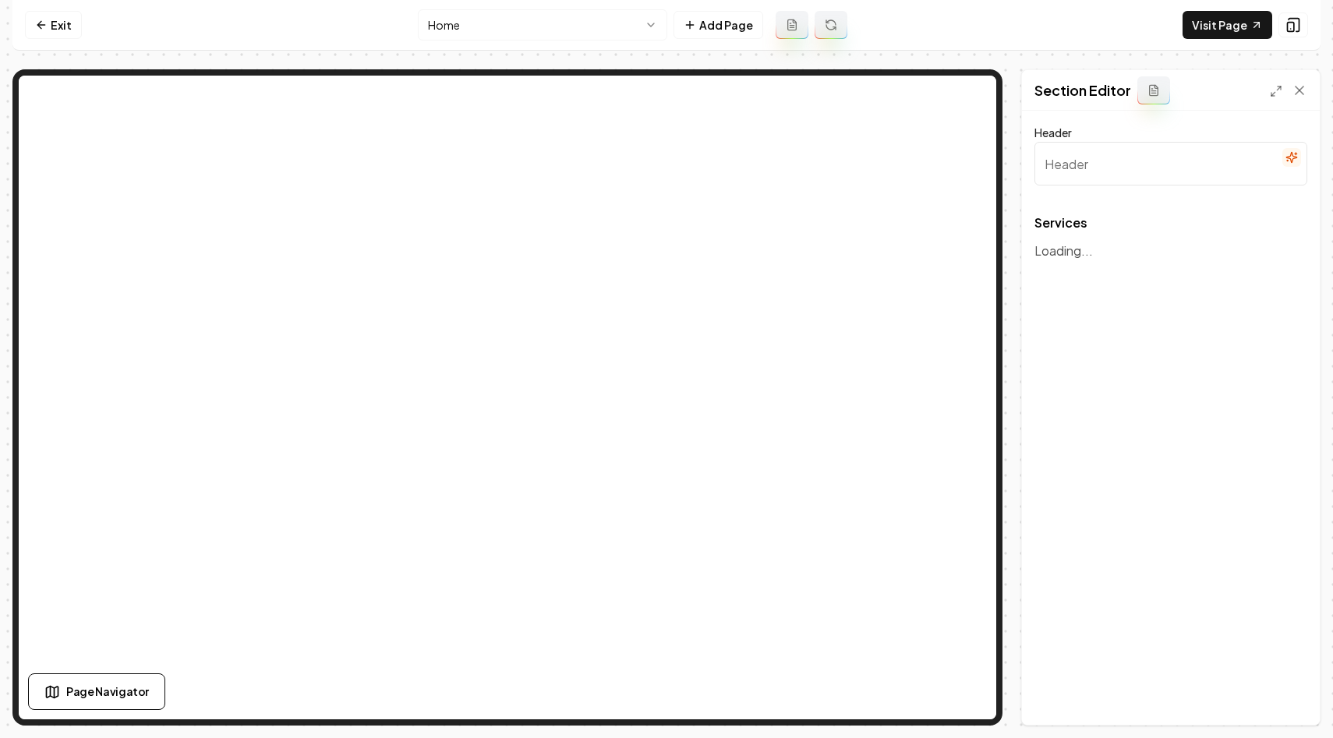
type input "Our Essential Home Services"
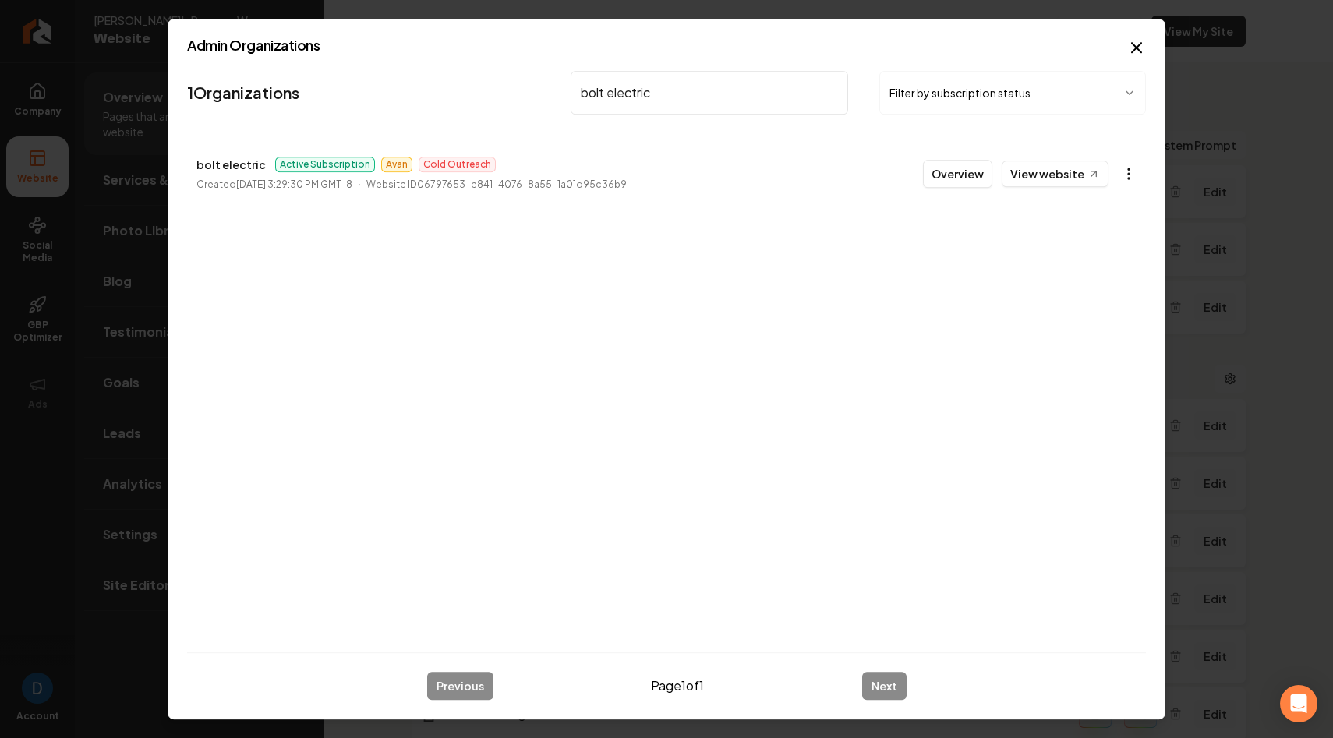
type input "bolt electric"
click at [1131, 172] on body "Company Website Social Media GBP Optimizer Ads Account Dave's Pressure Washing …" at bounding box center [666, 369] width 1333 height 738
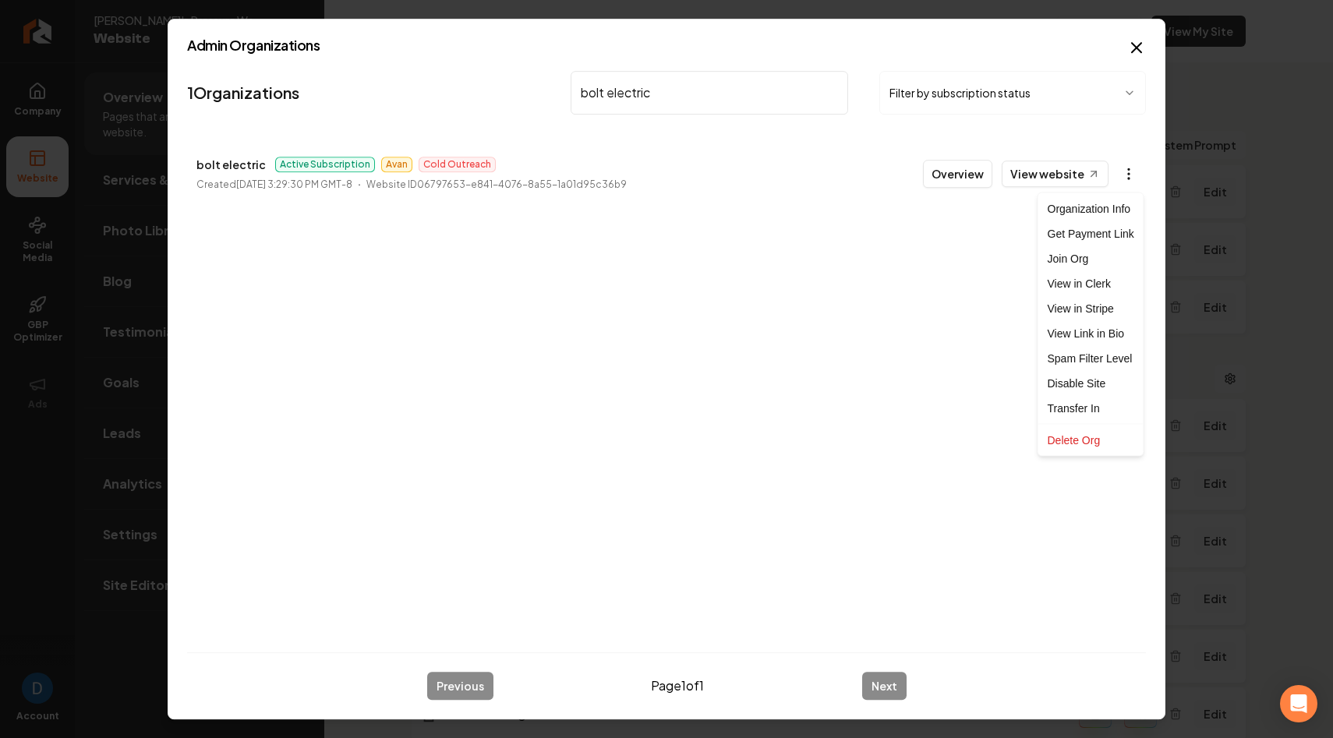
click at [1131, 172] on div at bounding box center [666, 369] width 1333 height 738
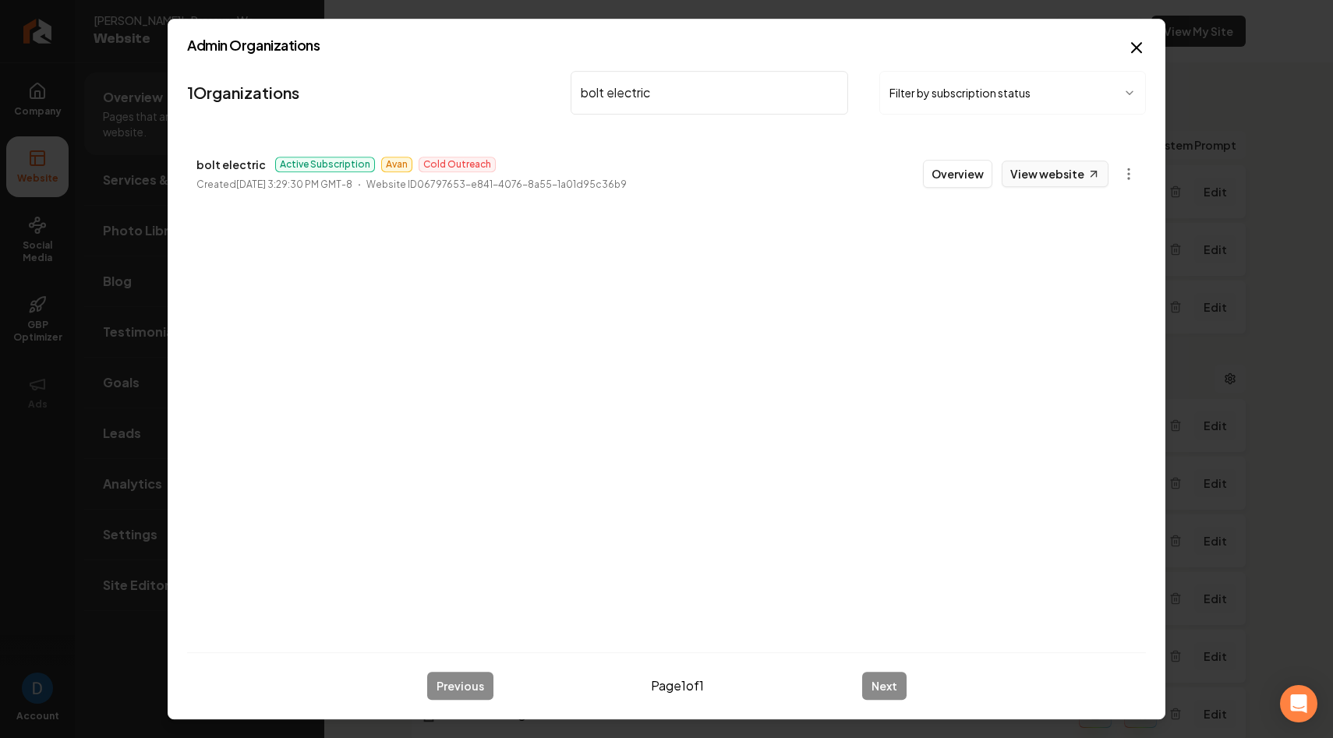
click at [1058, 174] on link "View website" at bounding box center [1055, 174] width 107 height 27
